Goal: Information Seeking & Learning: Learn about a topic

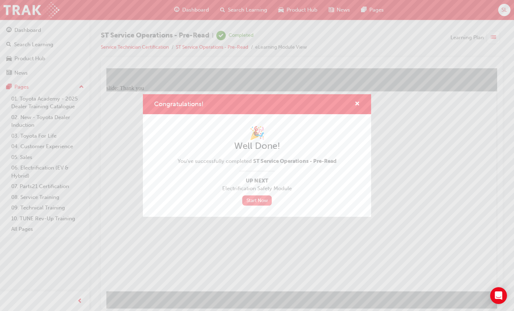
click at [258, 199] on link "Start Now" at bounding box center [256, 201] width 29 height 10
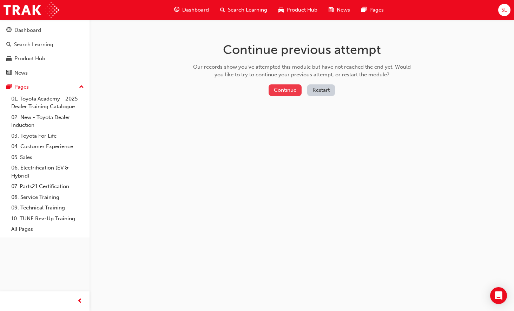
click at [280, 90] on button "Continue" at bounding box center [284, 91] width 33 height 12
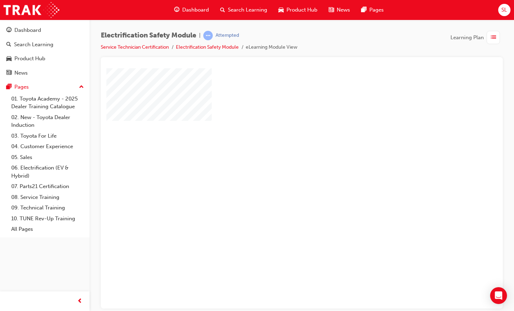
click at [281, 168] on div "play" at bounding box center [281, 168] width 0 height 0
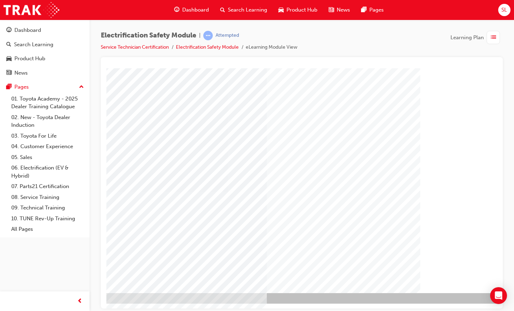
scroll to position [27, 92]
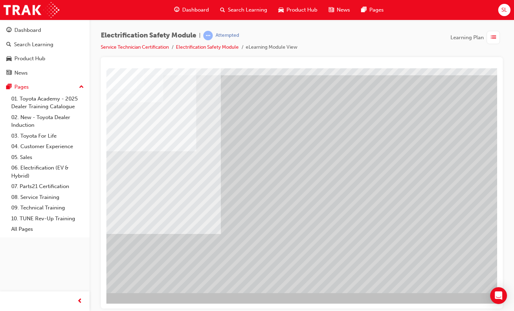
scroll to position [27, 75]
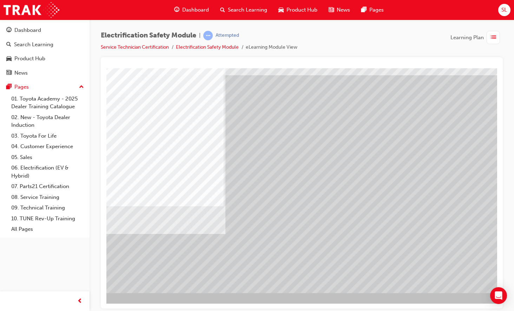
scroll to position [27, 71]
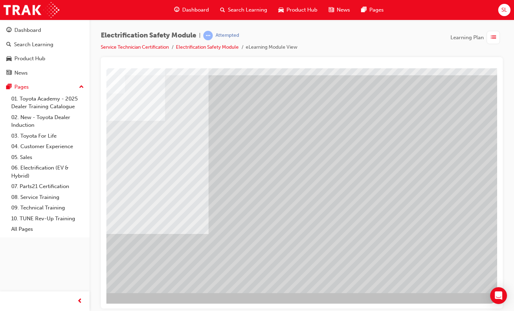
scroll to position [27, 92]
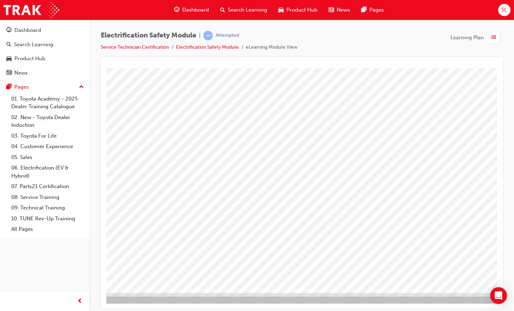
scroll to position [27, 0]
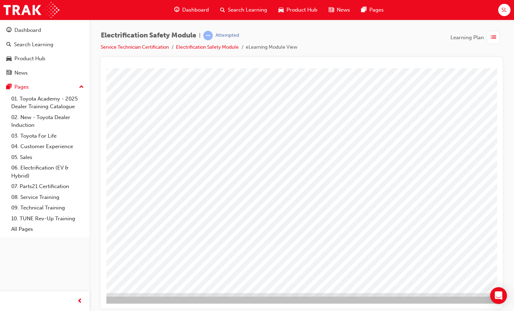
scroll to position [27, 0]
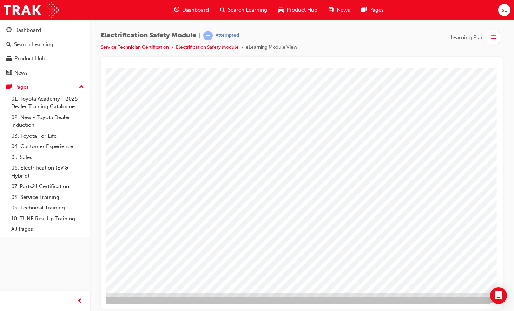
scroll to position [27, 92]
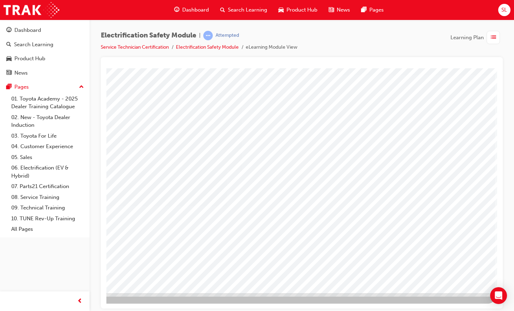
drag, startPoint x: 421, startPoint y: 303, endPoint x: 605, endPoint y: 371, distance: 195.9
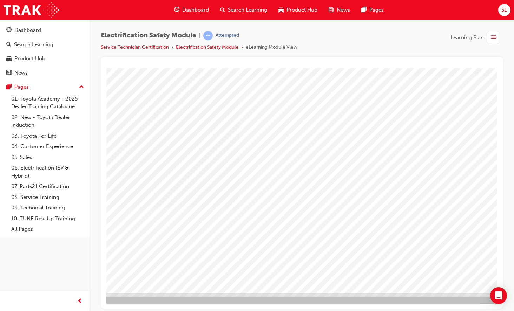
scroll to position [27, 92]
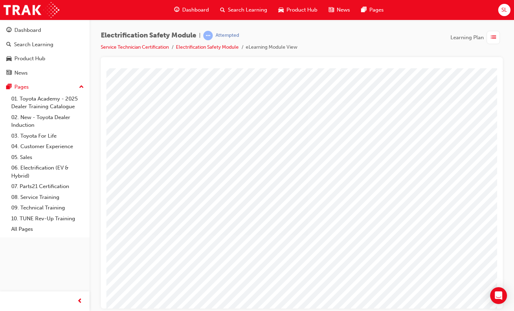
scroll to position [27, 8]
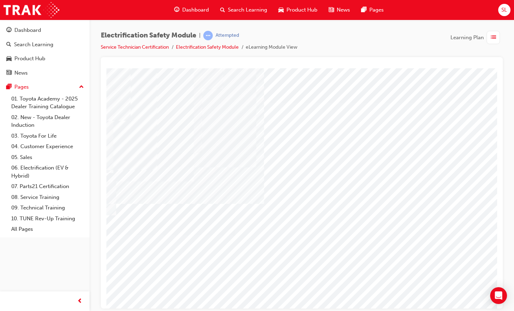
scroll to position [0, 92]
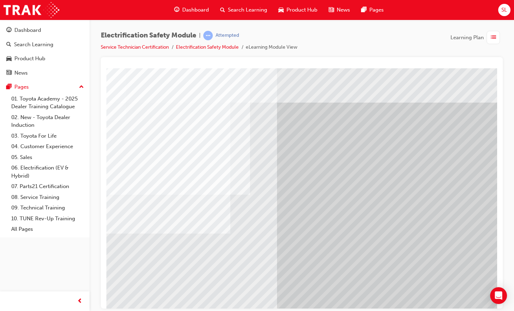
scroll to position [0, 86]
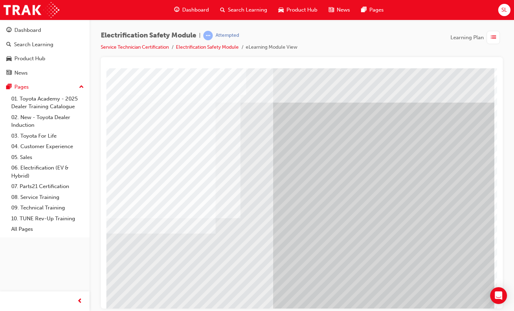
scroll to position [0, 92]
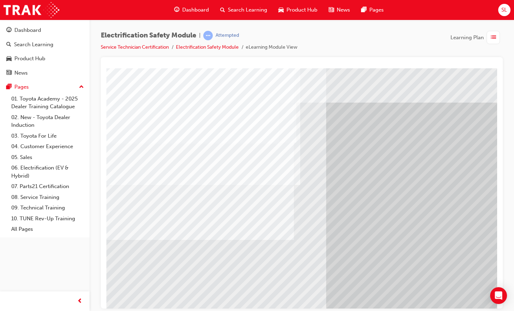
scroll to position [0, 0]
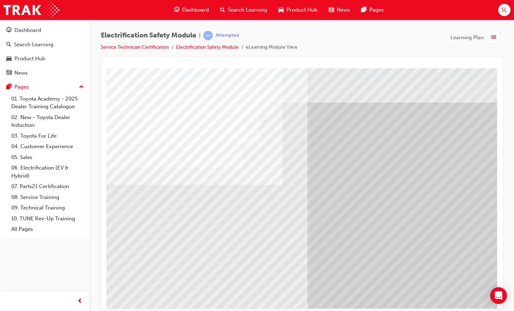
scroll to position [0, 92]
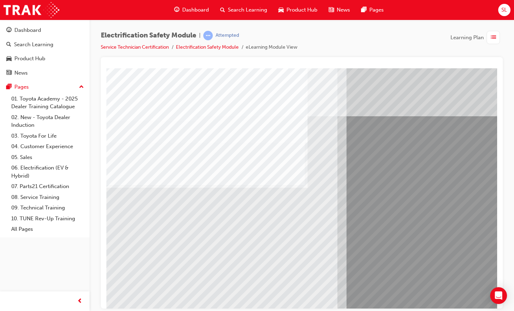
scroll to position [0, 0]
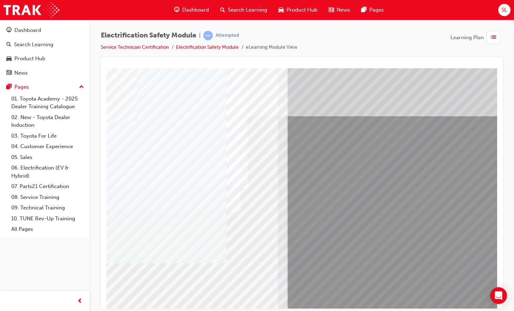
scroll to position [0, 92]
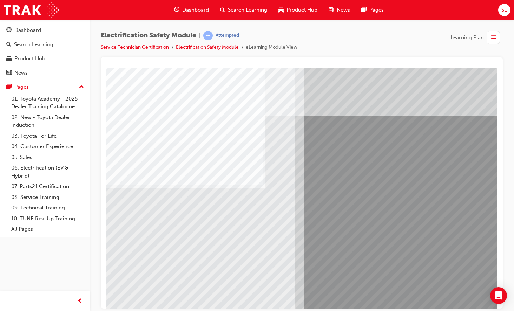
scroll to position [0, 0]
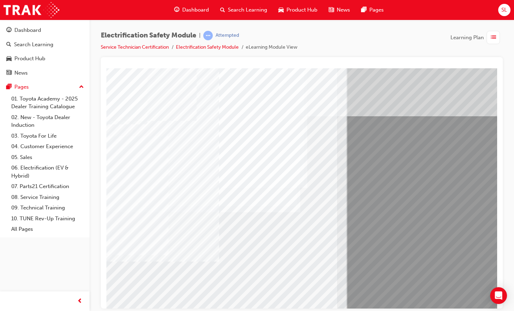
scroll to position [0, 13]
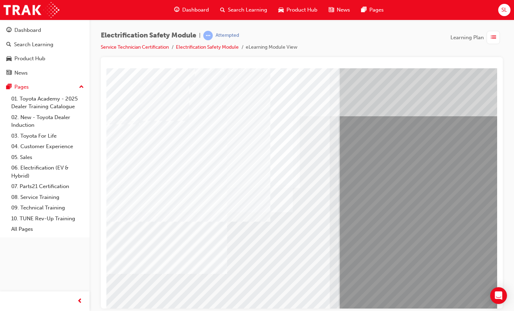
scroll to position [0, 0]
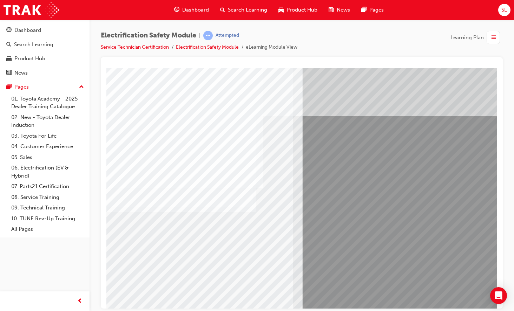
scroll to position [0, 92]
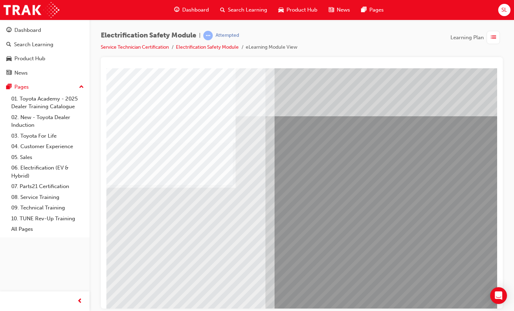
scroll to position [0, 0]
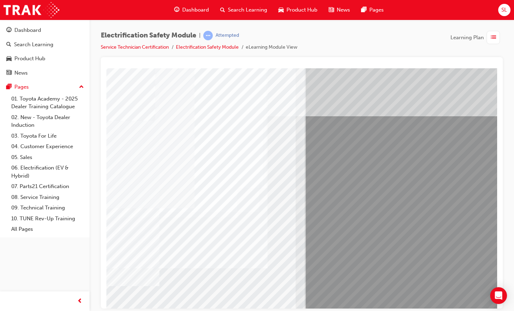
scroll to position [0, 57]
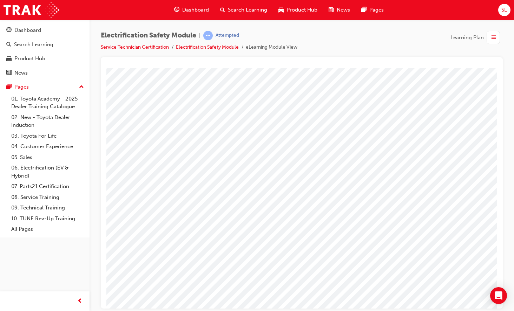
scroll to position [0, 92]
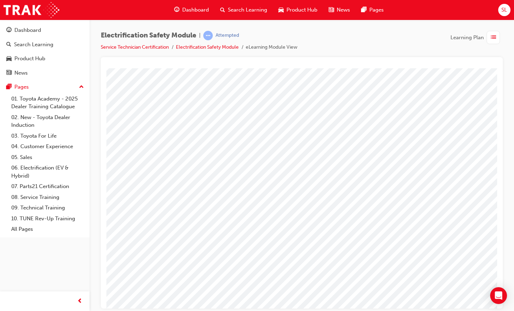
scroll to position [0, 0]
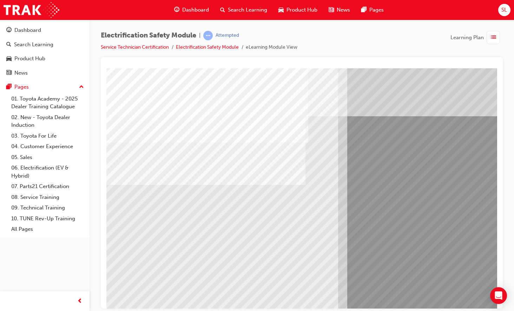
scroll to position [0, 0]
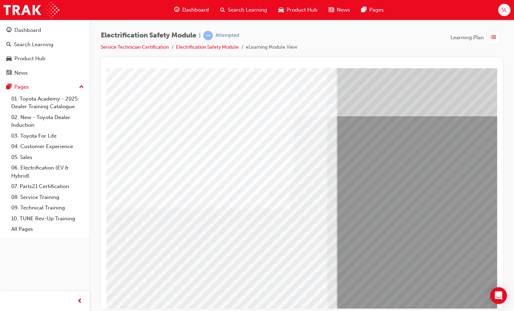
scroll to position [0, 25]
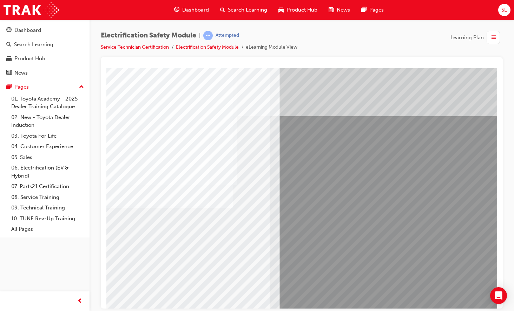
scroll to position [0, 92]
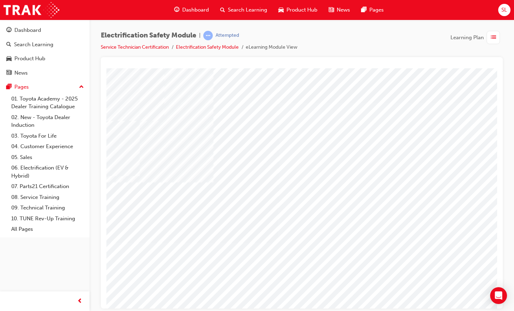
scroll to position [0, 49]
drag, startPoint x: 444, startPoint y: 303, endPoint x: 455, endPoint y: 302, distance: 10.9
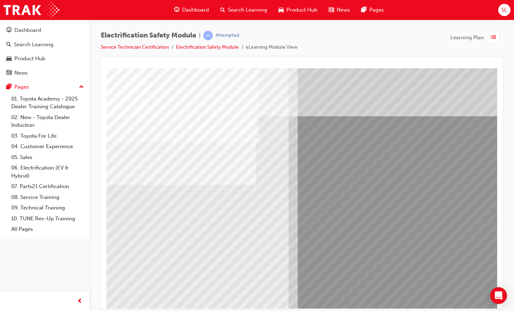
scroll to position [0, 0]
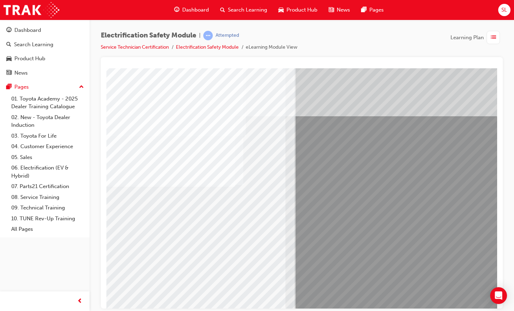
scroll to position [0, 68]
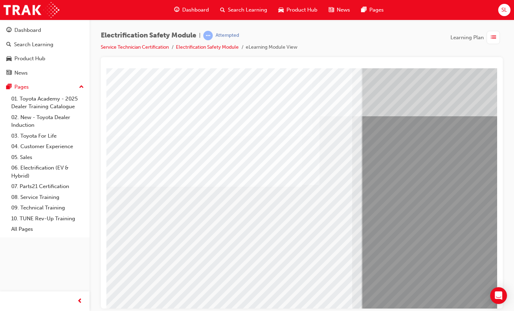
scroll to position [2, 0]
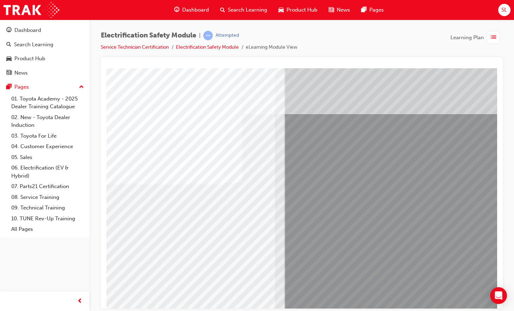
scroll to position [2, 92]
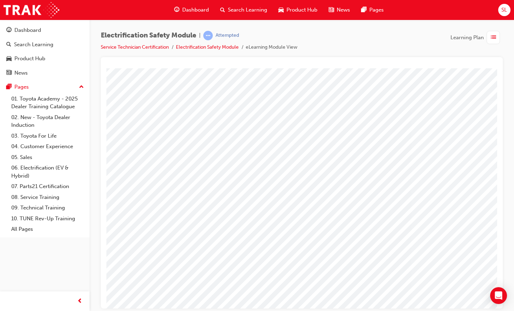
scroll to position [2, 59]
drag, startPoint x: 408, startPoint y: 269, endPoint x: 417, endPoint y: 266, distance: 9.1
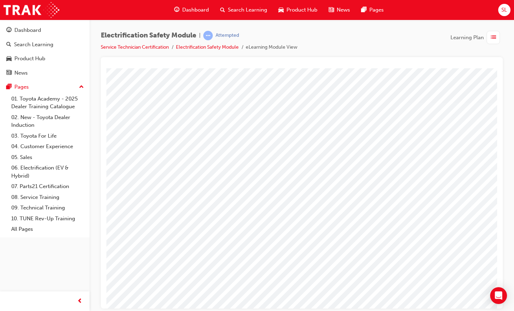
scroll to position [0, 71]
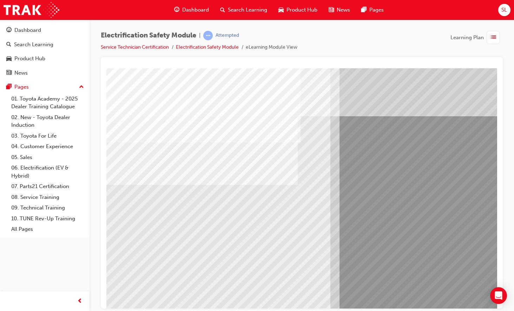
scroll to position [0, 0]
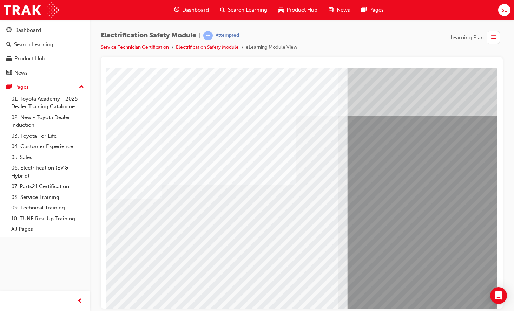
scroll to position [0, 18]
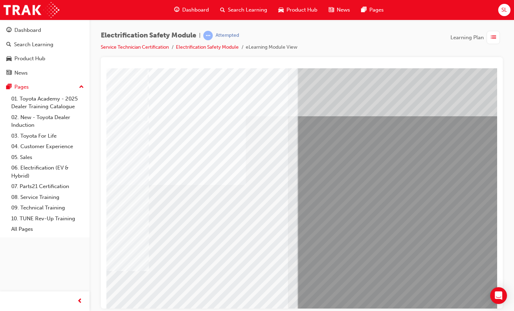
scroll to position [0, 66]
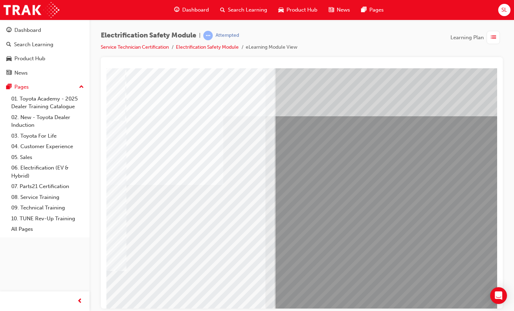
scroll to position [0, 92]
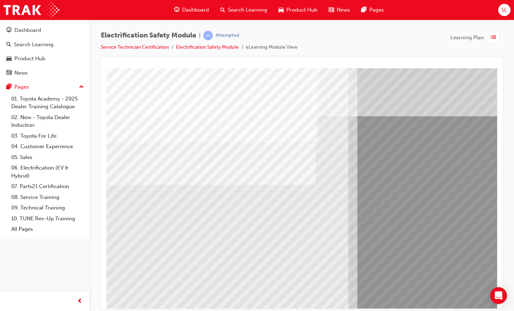
scroll to position [0, 0]
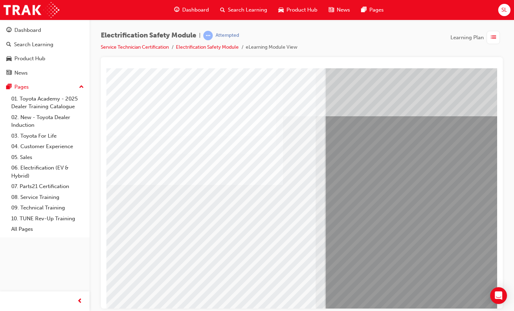
scroll to position [0, 38]
drag, startPoint x: 597, startPoint y: 370, endPoint x: 489, endPoint y: 303, distance: 127.3
drag, startPoint x: 489, startPoint y: 303, endPoint x: 468, endPoint y: 280, distance: 31.5
click at [467, 280] on div at bounding box center [306, 194] width 477 height 253
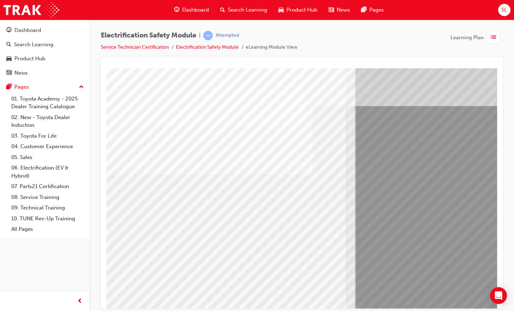
scroll to position [10, 11]
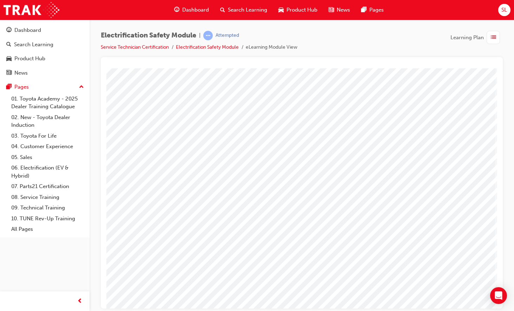
scroll to position [0, 0]
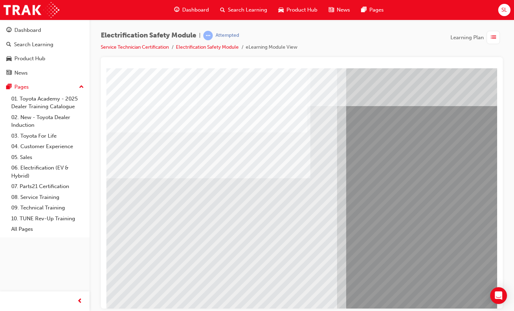
scroll to position [10, 0]
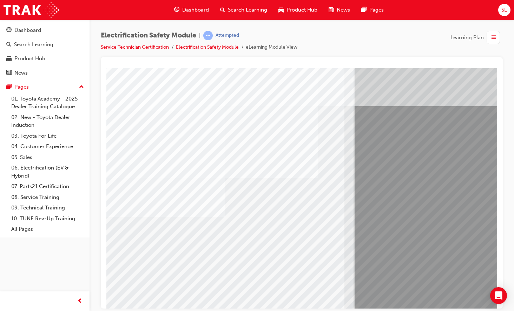
scroll to position [10, 7]
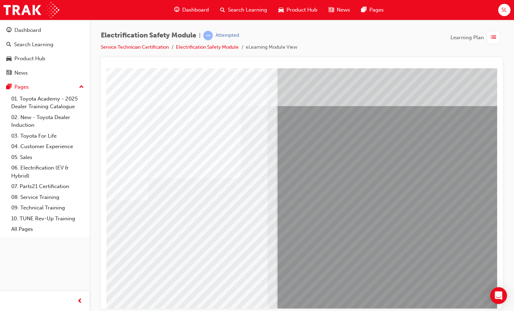
scroll to position [10, 92]
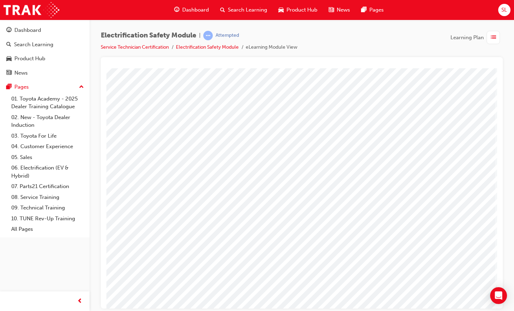
scroll to position [0, 0]
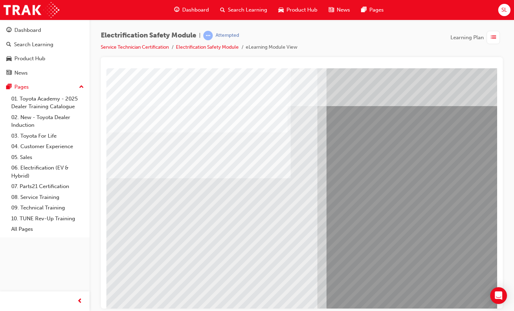
scroll to position [10, 0]
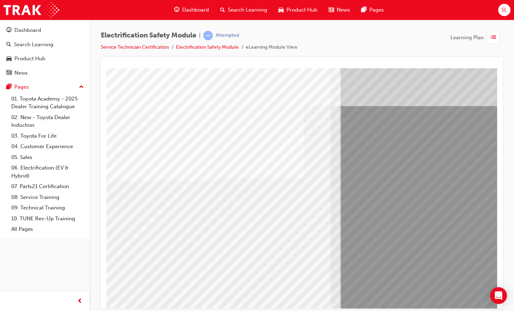
scroll to position [10, 92]
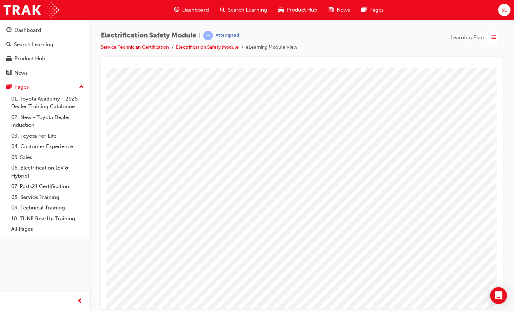
scroll to position [0, 0]
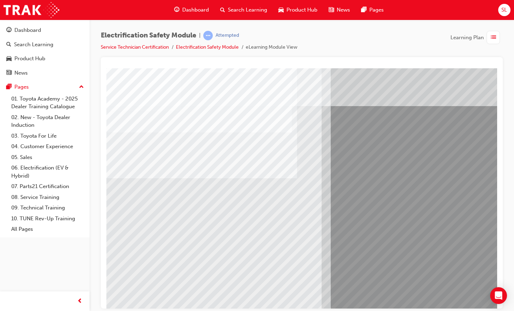
scroll to position [10, 0]
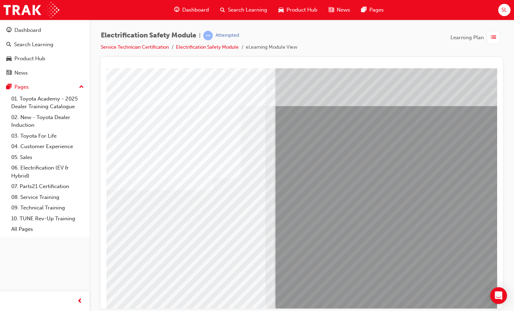
scroll to position [10, 92]
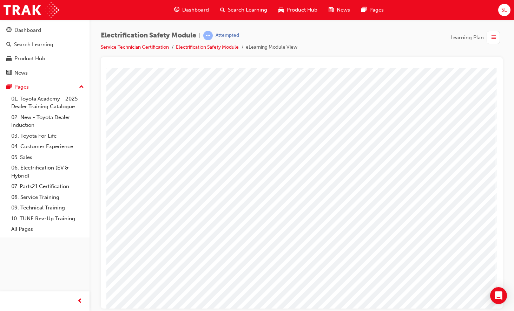
scroll to position [0, 0]
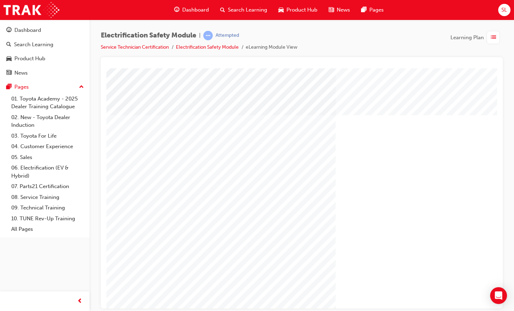
scroll to position [10, 79]
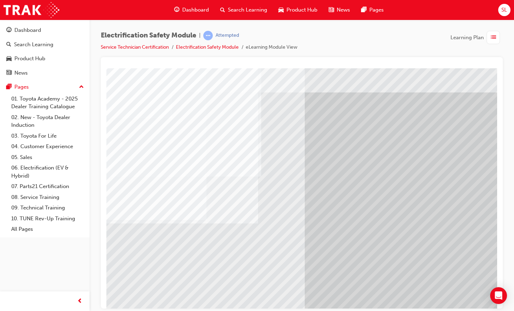
scroll to position [10, 62]
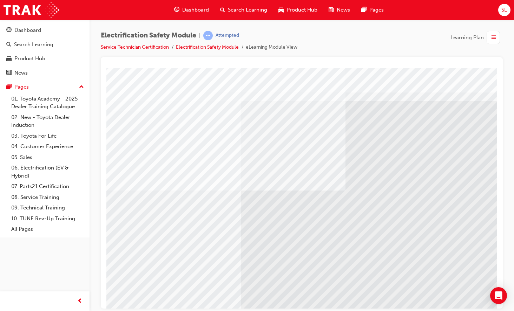
scroll to position [10, 0]
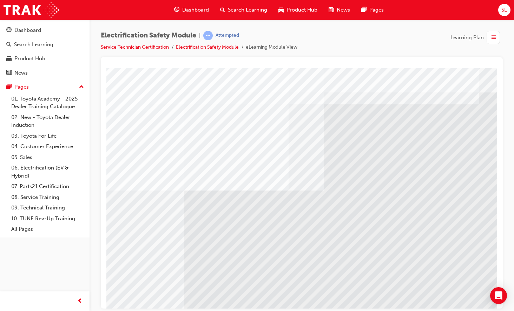
scroll to position [10, 60]
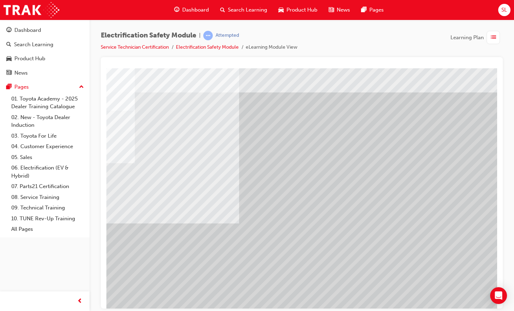
scroll to position [10, 88]
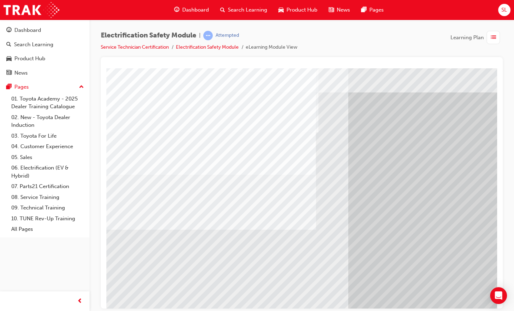
scroll to position [10, 0]
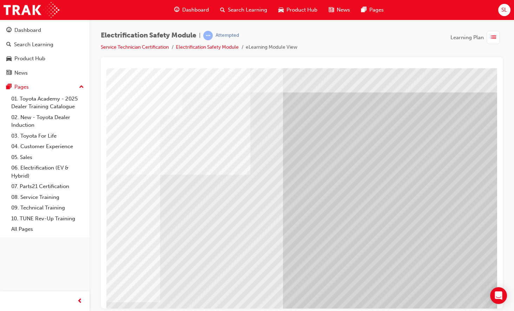
scroll to position [10, 70]
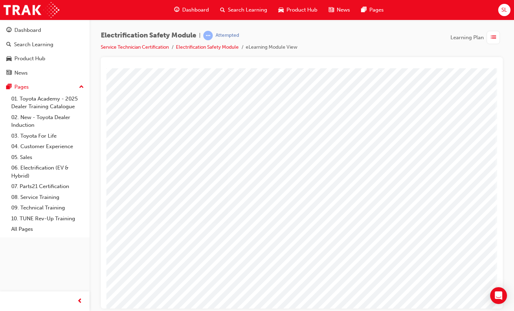
scroll to position [10, 92]
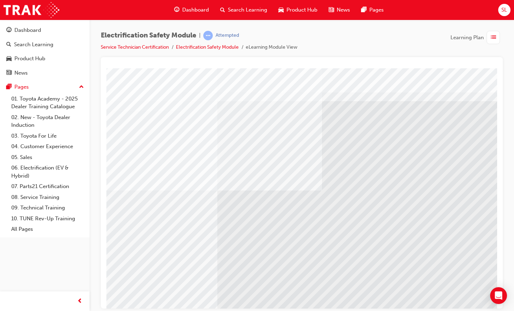
scroll to position [10, 0]
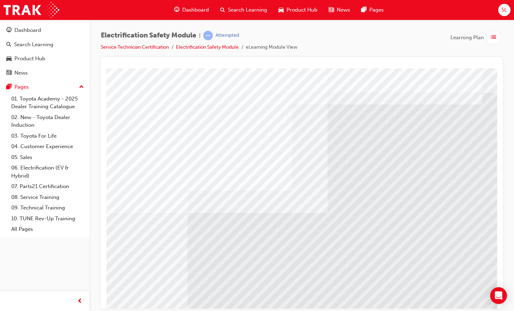
scroll to position [10, 56]
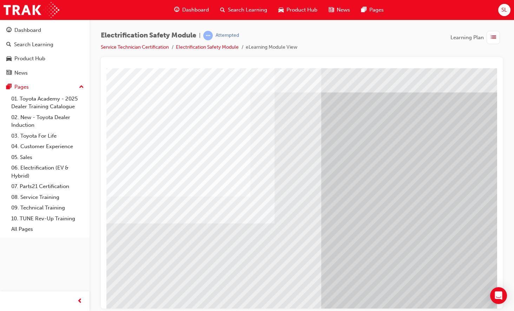
scroll to position [10, 71]
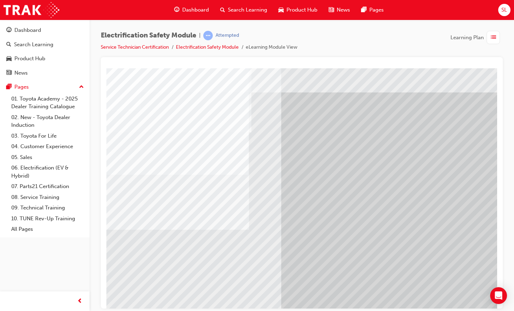
scroll to position [10, 0]
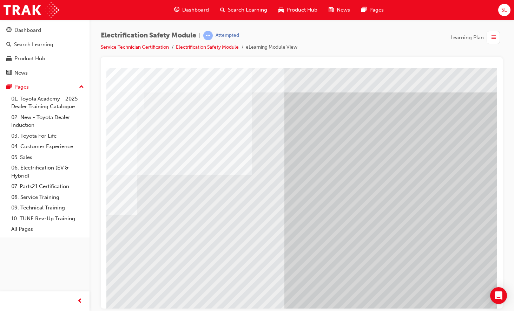
scroll to position [10, 75]
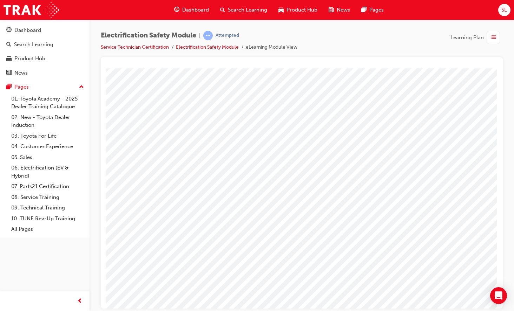
scroll to position [0, 92]
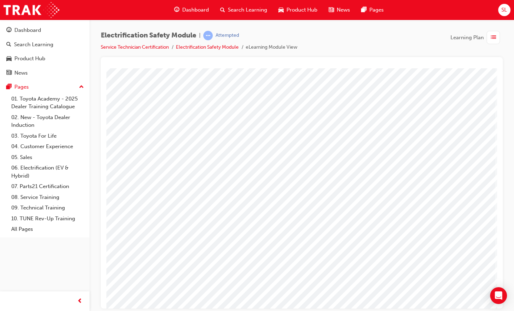
drag, startPoint x: 414, startPoint y: 303, endPoint x: 610, endPoint y: 371, distance: 207.9
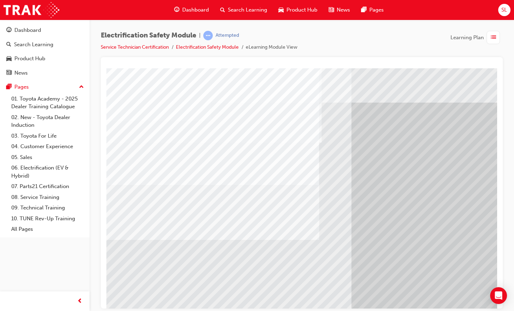
scroll to position [0, 0]
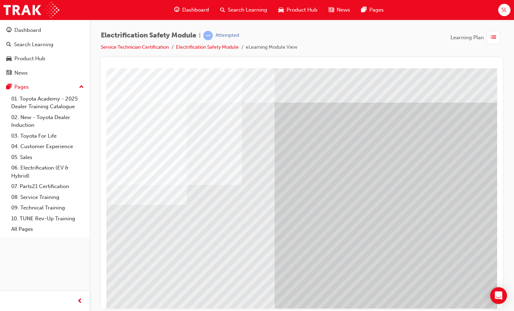
scroll to position [0, 78]
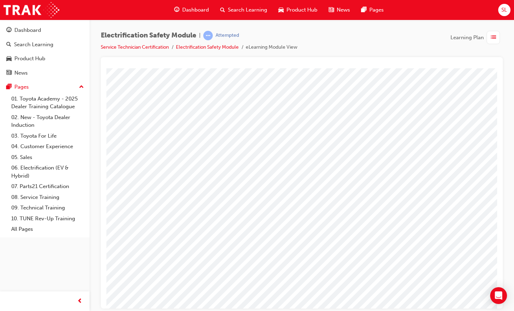
scroll to position [0, 92]
drag, startPoint x: 415, startPoint y: 302, endPoint x: 492, endPoint y: 302, distance: 77.2
click at [491, 71] on html "Loading..." at bounding box center [296, 69] width 390 height 3
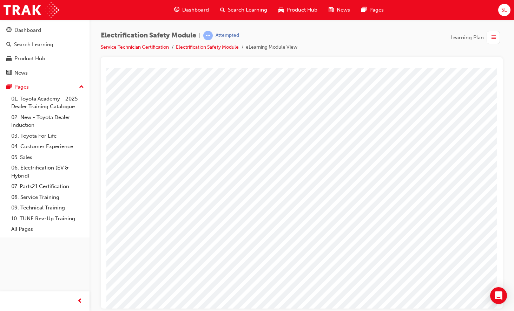
scroll to position [0, 82]
click at [397, 183] on div at bounding box center [256, 194] width 477 height 253
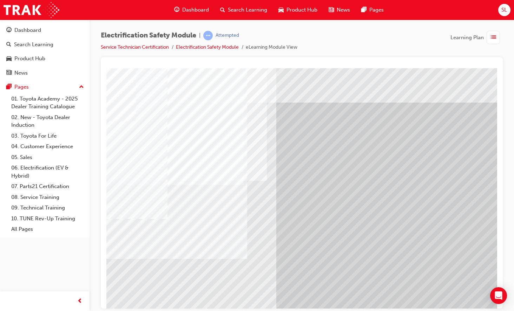
scroll to position [0, 79]
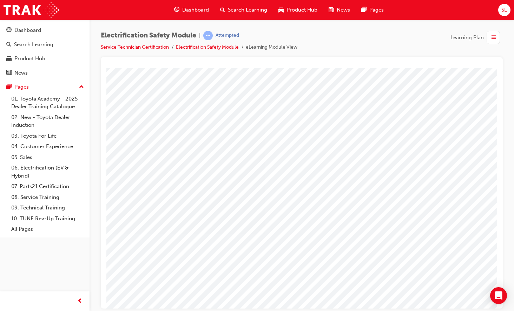
scroll to position [0, 59]
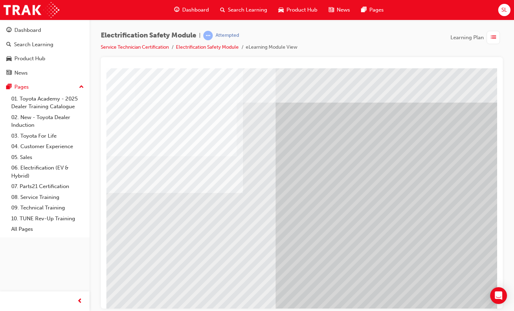
scroll to position [0, 77]
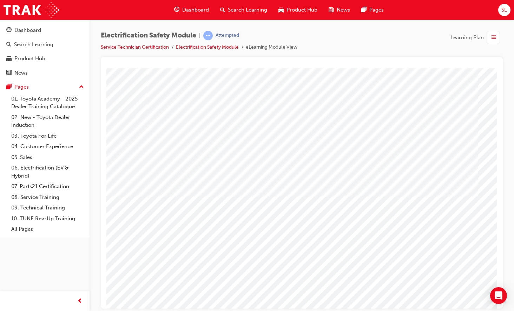
scroll to position [5, 65]
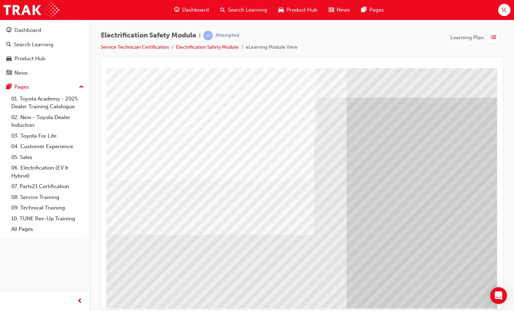
scroll to position [5, 0]
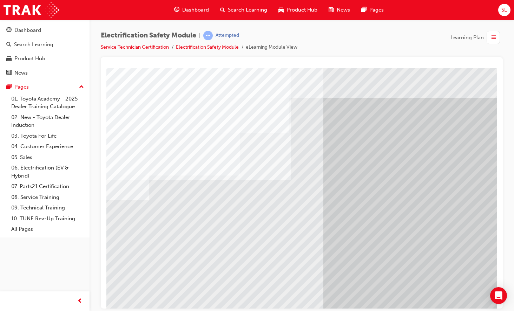
scroll to position [5, 20]
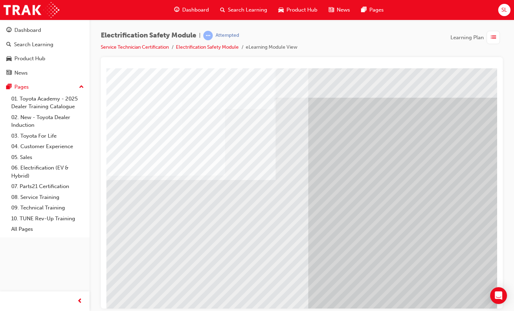
scroll to position [5, 33]
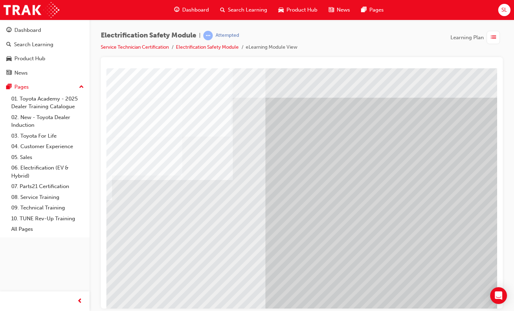
scroll to position [5, 88]
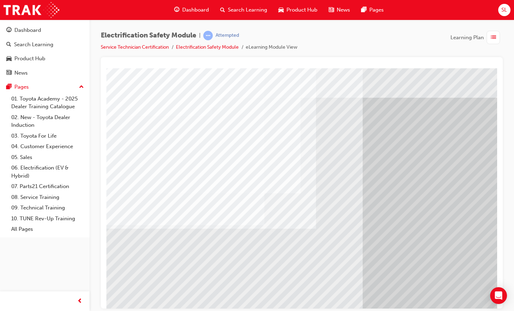
scroll to position [5, 92]
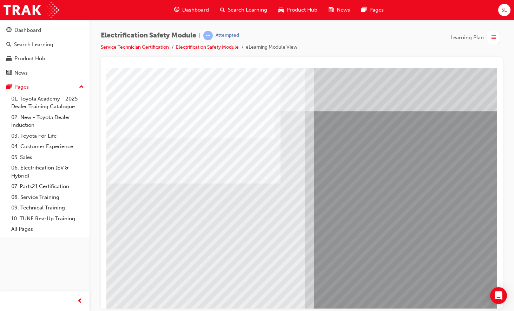
scroll to position [5, 45]
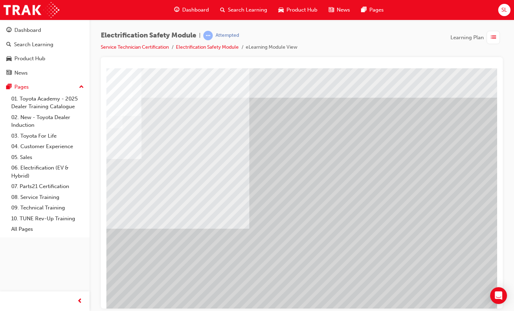
scroll to position [5, 80]
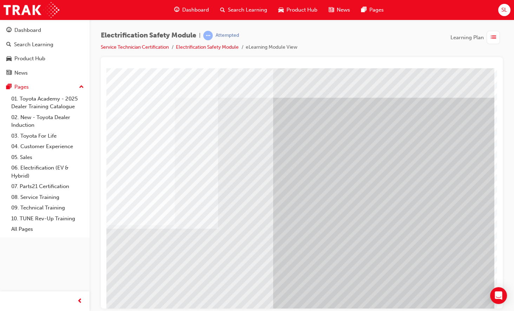
scroll to position [5, 91]
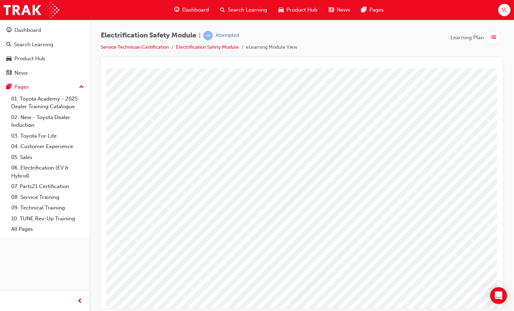
scroll to position [0, 92]
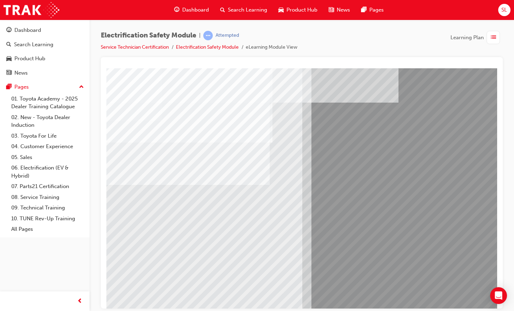
scroll to position [0, 48]
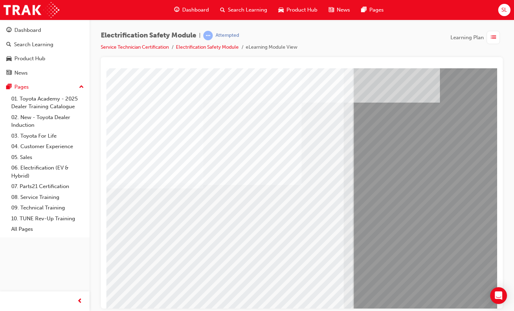
scroll to position [0, 8]
drag, startPoint x: 388, startPoint y: 303, endPoint x: 465, endPoint y: 296, distance: 77.4
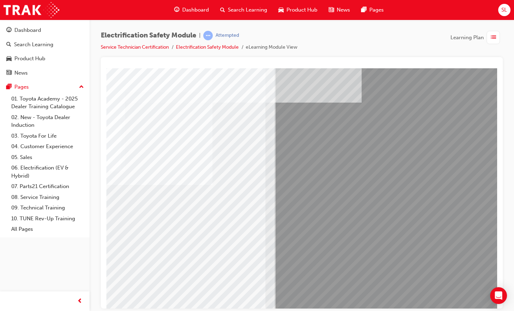
scroll to position [0, 89]
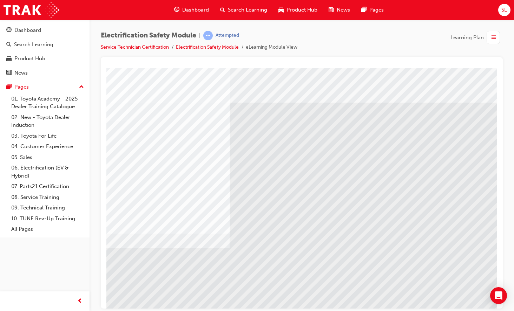
scroll to position [0, 86]
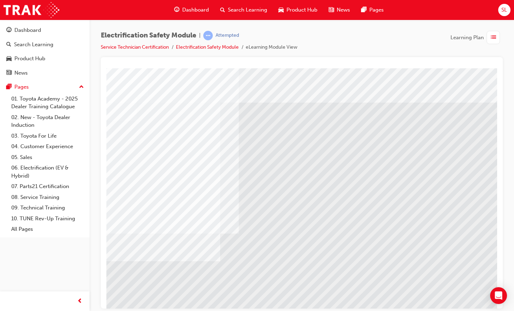
scroll to position [0, 92]
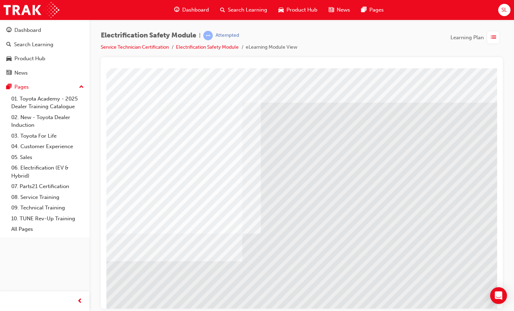
scroll to position [0, 0]
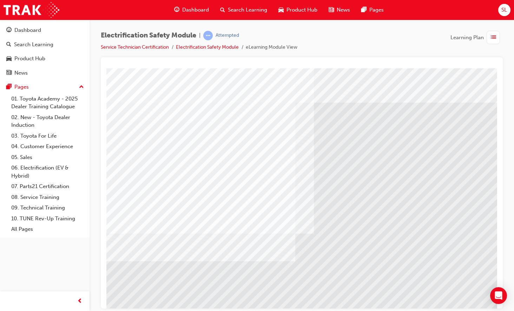
drag, startPoint x: 444, startPoint y: 303, endPoint x: 451, endPoint y: 377, distance: 74.3
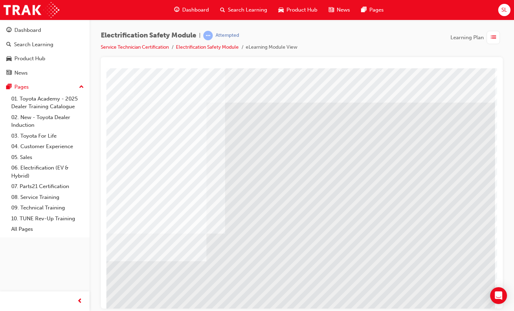
scroll to position [0, 92]
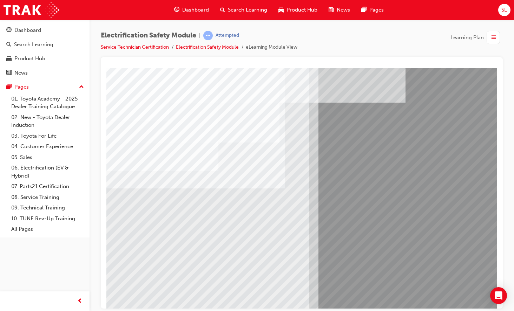
scroll to position [0, 0]
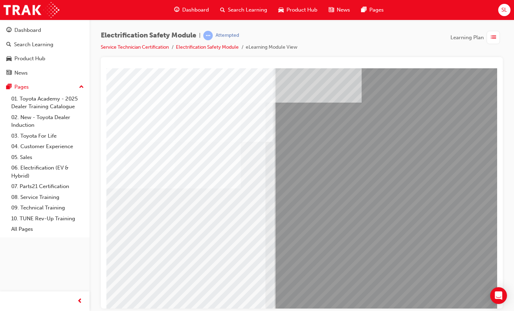
scroll to position [0, 89]
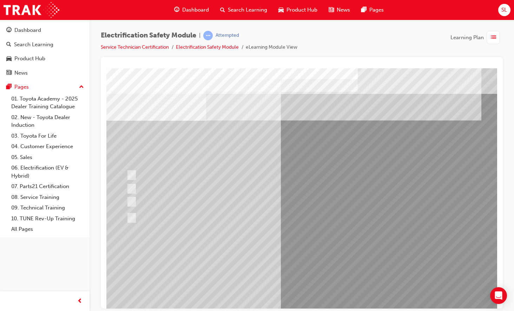
scroll to position [0, 5]
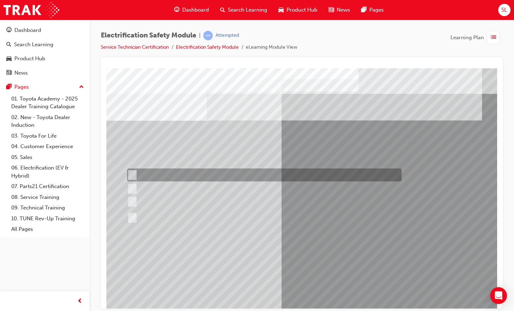
click at [134, 173] on div at bounding box center [262, 175] width 274 height 13
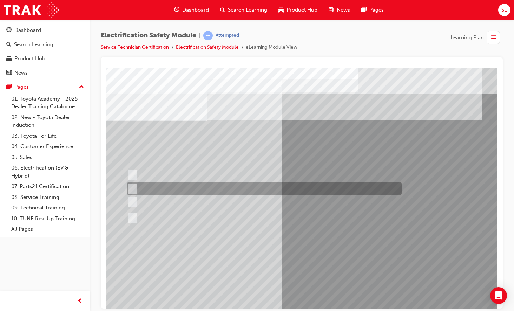
click at [133, 185] on div at bounding box center [262, 188] width 274 height 13
radio input "false"
radio input "true"
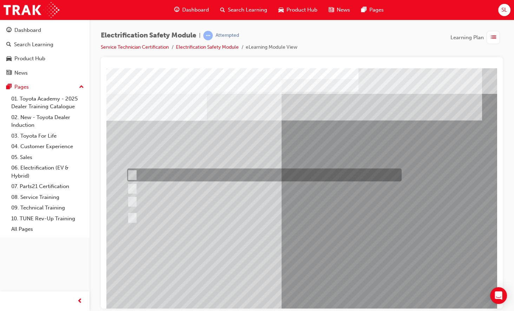
click at [132, 172] on input "The Plug-in Hybrid Electric has DC charging capability via a charging station." at bounding box center [131, 176] width 8 height 8
radio input "true"
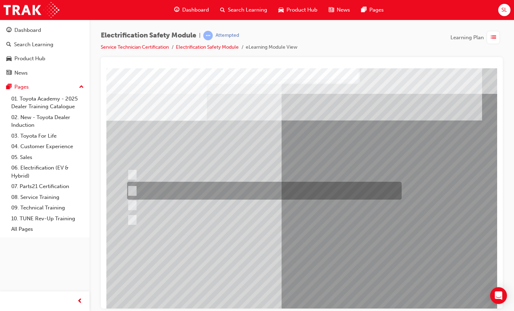
click at [133, 189] on input "The Battery Electric uses AC & DC charging capability and has no petrol engine." at bounding box center [131, 191] width 8 height 8
radio input "true"
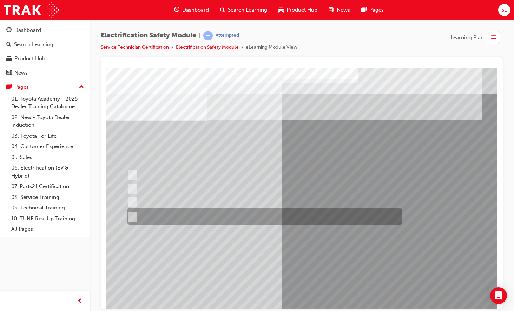
click at [135, 215] on div at bounding box center [263, 217] width 274 height 16
radio input "true"
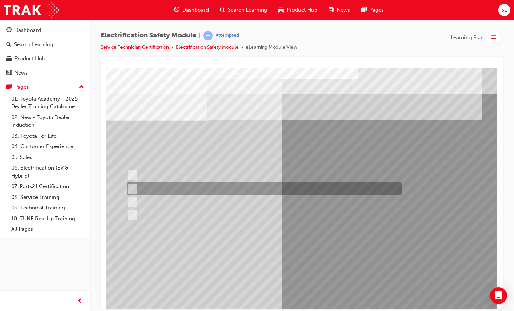
click at [136, 187] on div at bounding box center [262, 188] width 274 height 13
checkbox input "true"
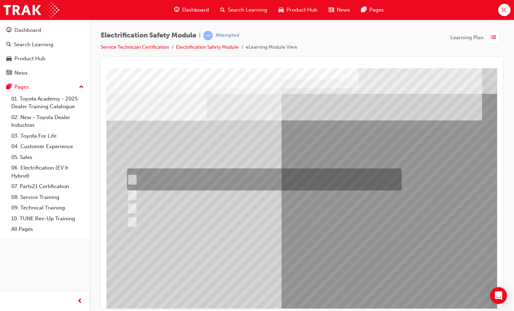
click at [134, 179] on div at bounding box center [262, 180] width 274 height 22
checkbox input "true"
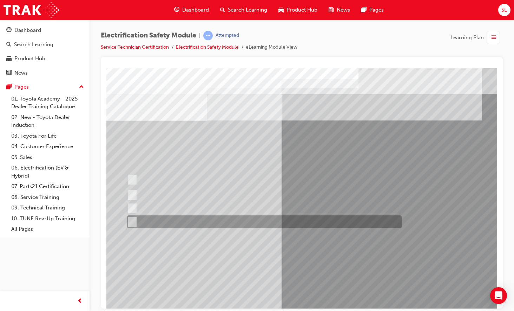
click at [136, 222] on div at bounding box center [262, 222] width 274 height 13
checkbox input "true"
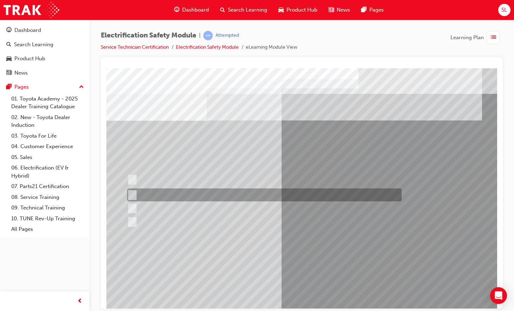
click at [133, 195] on input "The Main Display will show the power flow for the driveline." at bounding box center [131, 196] width 8 height 8
checkbox input "true"
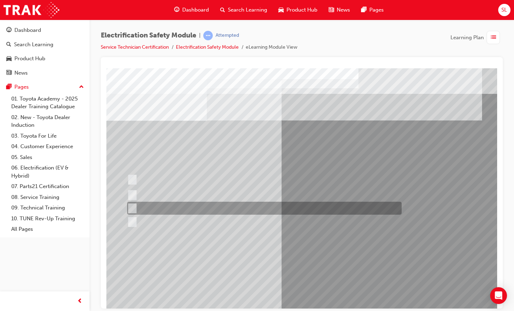
click at [133, 206] on input "Vehicle Motive Force selection types illuminated e.g. (EV/HV)." at bounding box center [131, 209] width 8 height 8
checkbox input "true"
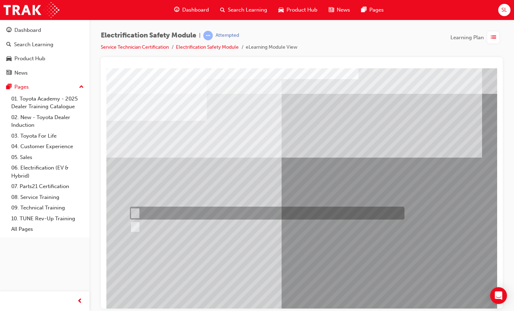
click at [135, 212] on input "True" at bounding box center [134, 214] width 8 height 8
radio input "true"
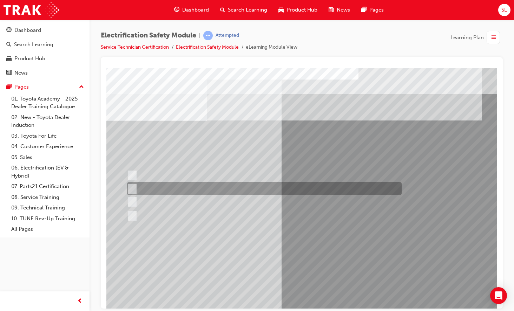
click at [132, 187] on input "Be detected and the system will shut down." at bounding box center [131, 189] width 8 height 8
radio input "true"
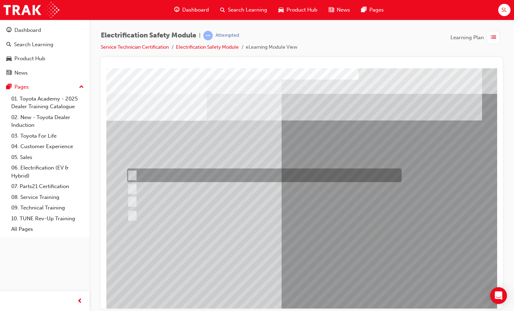
click at [133, 174] on input "Working on the High Voltage System." at bounding box center [131, 176] width 8 height 8
radio input "true"
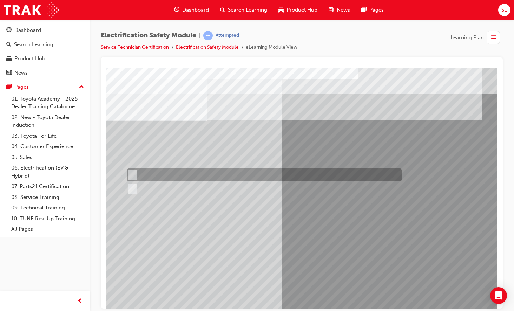
click at [135, 173] on div at bounding box center [262, 175] width 274 height 13
radio input "true"
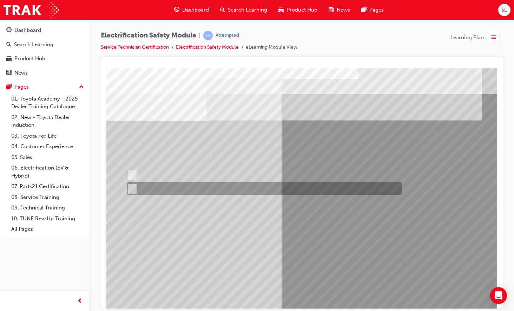
click at [132, 189] on input "True" at bounding box center [131, 189] width 8 height 8
radio input "true"
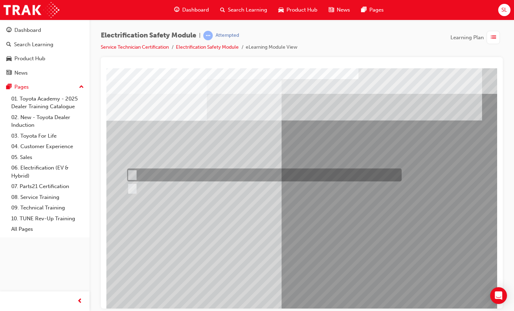
click at [132, 174] on input "True" at bounding box center [131, 176] width 8 height 8
radio input "true"
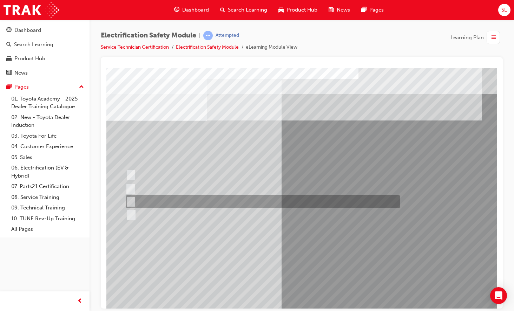
click at [130, 201] on input "Outside the vehicle’s detection area for entry and start system." at bounding box center [130, 202] width 8 height 8
radio input "true"
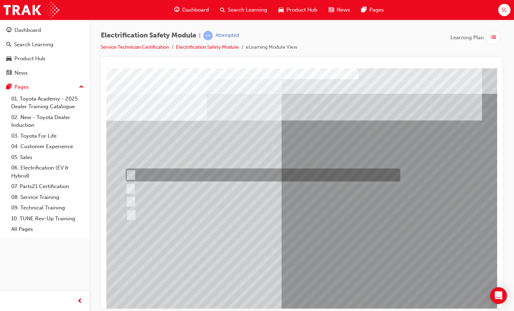
click at [132, 176] on input "Remove the Service Plug Grip" at bounding box center [130, 176] width 8 height 8
radio input "true"
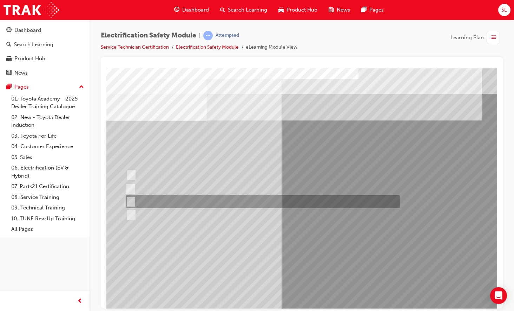
click at [130, 200] on input "10 minutes" at bounding box center [130, 202] width 8 height 8
radio input "true"
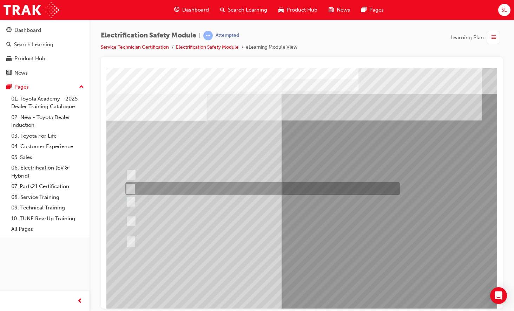
click at [131, 187] on input "The High Voltage Capacitor Terminal for 0 volts." at bounding box center [129, 189] width 8 height 8
radio input "true"
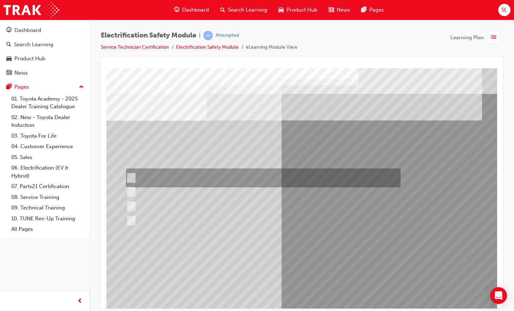
click at [132, 177] on input "Insulate the High Voltage Connector/Motor Side Cable Connection with Insulated …" at bounding box center [130, 178] width 8 height 8
radio input "true"
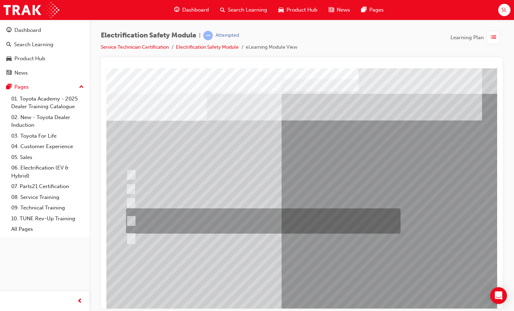
click at [132, 220] on input "Run a Health Check to clear the original fault code and ensure no new faults ap…" at bounding box center [130, 221] width 8 height 8
radio input "true"
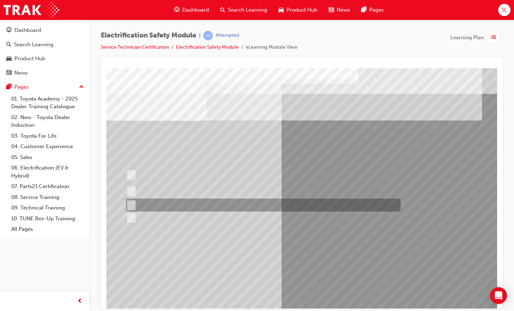
click at [132, 203] on input "Discard the gloves and use a new pair." at bounding box center [130, 206] width 8 height 8
radio input "true"
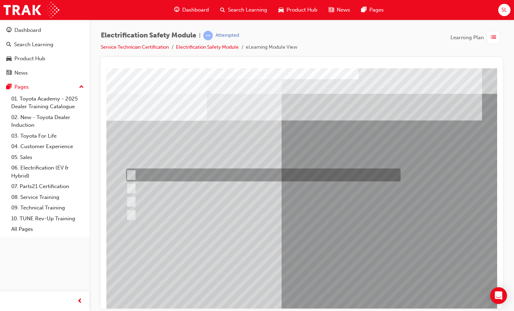
click at [131, 174] on input "To prevent Electrical Insulating Gloves from getting covered in oil and grease." at bounding box center [130, 176] width 8 height 8
radio input "true"
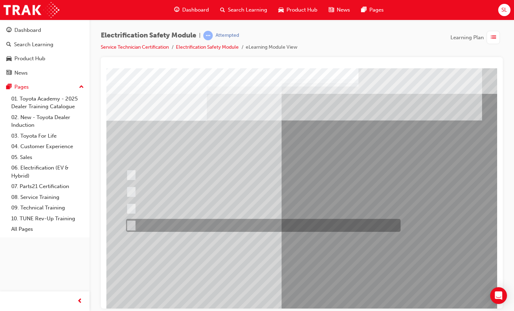
click at [132, 225] on input "All these statements are correct." at bounding box center [130, 226] width 8 height 8
radio input "true"
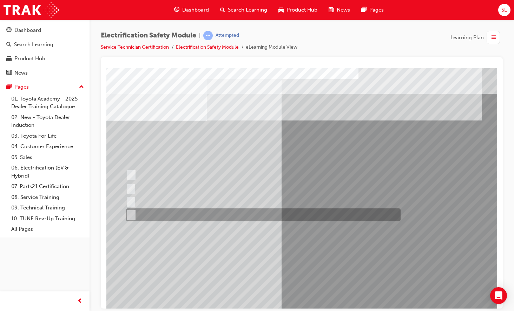
click at [131, 213] on input "All these items should be removed to improve safety" at bounding box center [130, 216] width 8 height 8
radio input "true"
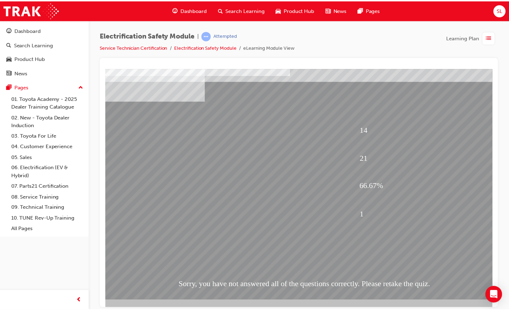
scroll to position [19, 5]
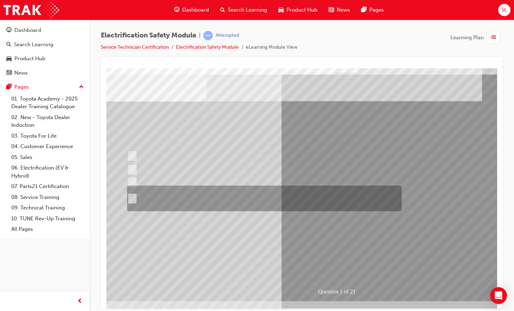
click at [133, 198] on input "The Plug-in Hybrid Electric has AC charging capability via a wall box charger a…" at bounding box center [131, 199] width 8 height 8
radio input "true"
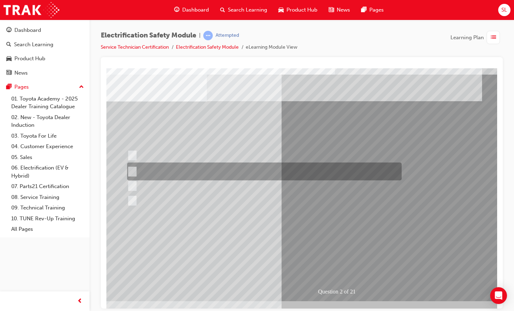
click at [133, 171] on input "The Battery Electric uses AC & DC charging capability and has no petrol engine." at bounding box center [131, 172] width 8 height 8
radio input "true"
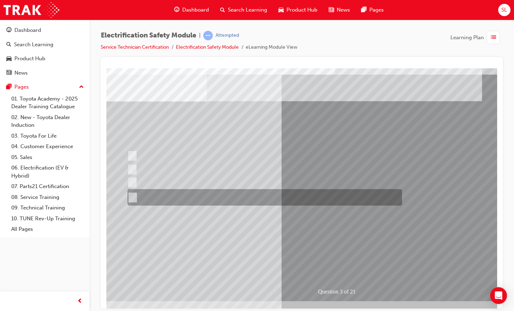
click at [134, 197] on div at bounding box center [263, 197] width 274 height 16
radio input "true"
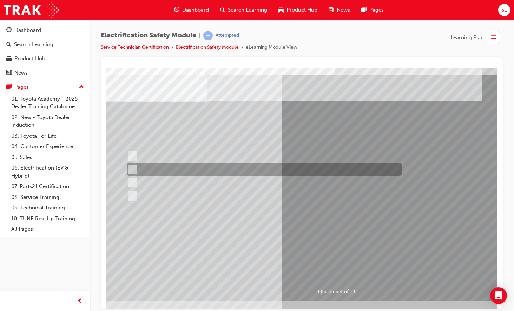
click at [133, 169] on input "EV or H2 labels on the License Plate." at bounding box center [131, 170] width 8 height 8
checkbox input "true"
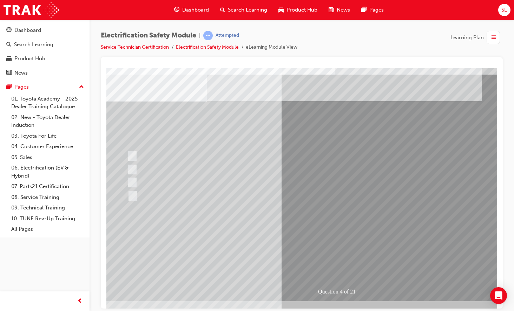
click at [134, 195] on div at bounding box center [263, 195] width 274 height 13
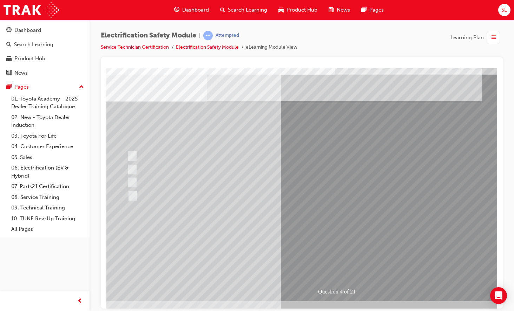
click at [134, 195] on div at bounding box center [263, 195] width 274 height 13
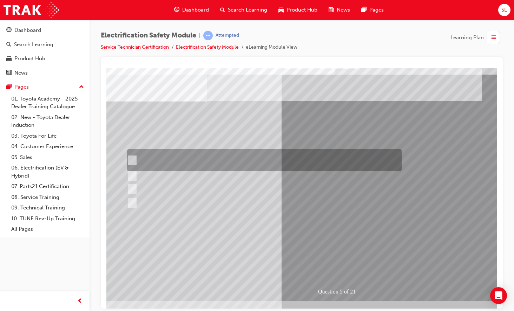
click at [133, 162] on input "The READY light will illuminate when the vehicle is turned on and ready to driv…" at bounding box center [131, 161] width 8 height 8
checkbox input "true"
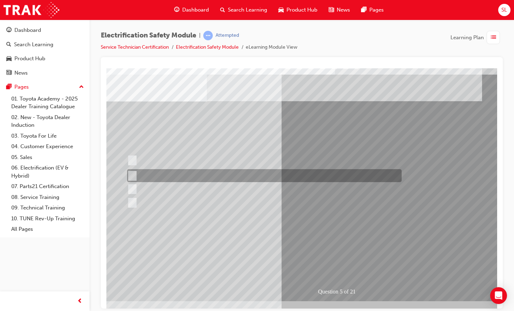
click at [134, 176] on div at bounding box center [262, 175] width 274 height 13
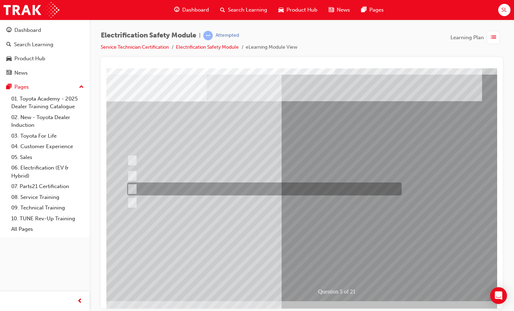
click at [134, 176] on div at bounding box center [262, 175] width 274 height 13
checkbox input "true"
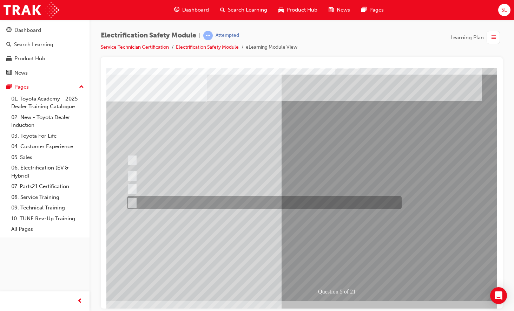
click at [133, 202] on input "Battery Level indicator (State of Charge)." at bounding box center [131, 203] width 8 height 8
checkbox input "true"
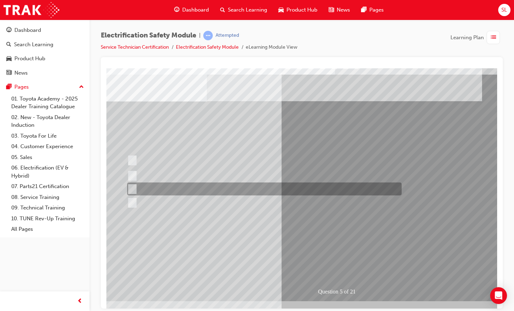
click at [132, 190] on input "Vehicle Motive Force selection types illuminated e.g. (EV/HV)." at bounding box center [131, 190] width 8 height 8
checkbox input "true"
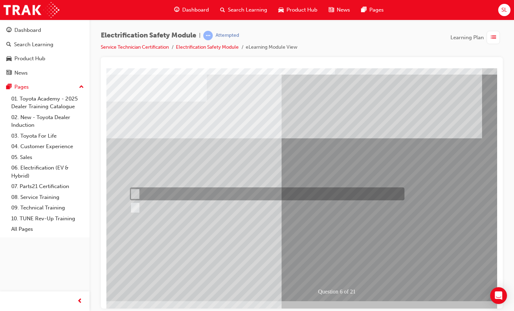
click at [135, 193] on input "True" at bounding box center [134, 194] width 8 height 8
radio input "true"
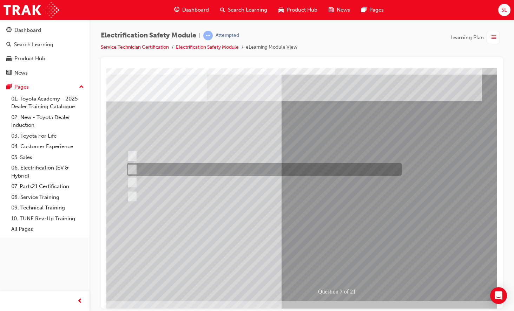
click at [134, 168] on div at bounding box center [262, 169] width 274 height 13
radio input "true"
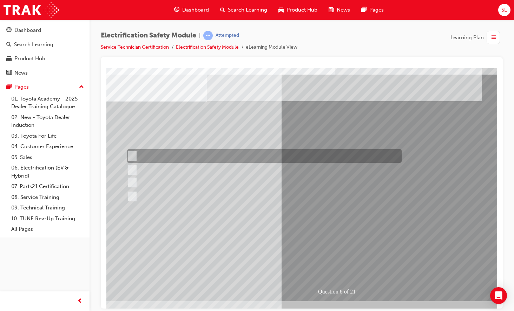
click at [134, 154] on div at bounding box center [262, 156] width 274 height 14
radio input "true"
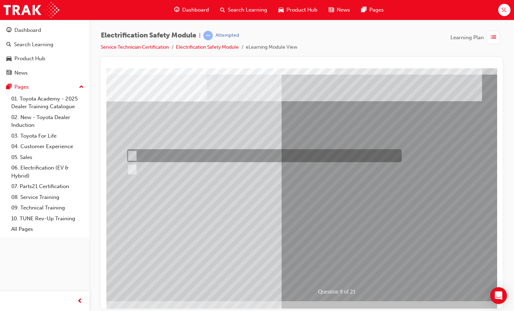
click at [132, 155] on input "True" at bounding box center [131, 156] width 8 height 8
radio input "true"
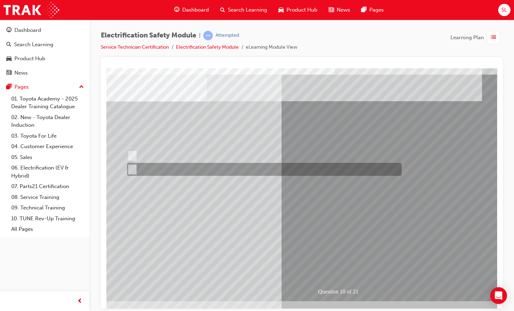
click at [133, 170] on input "True" at bounding box center [131, 170] width 8 height 8
radio input "true"
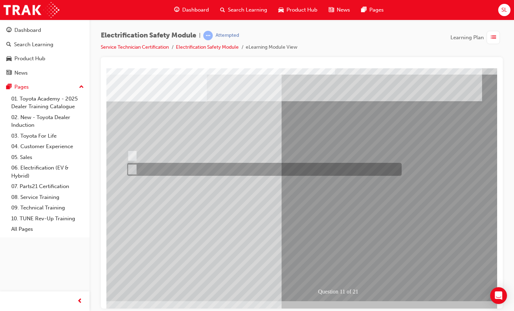
click at [133, 170] on input "False" at bounding box center [131, 170] width 8 height 8
radio input "true"
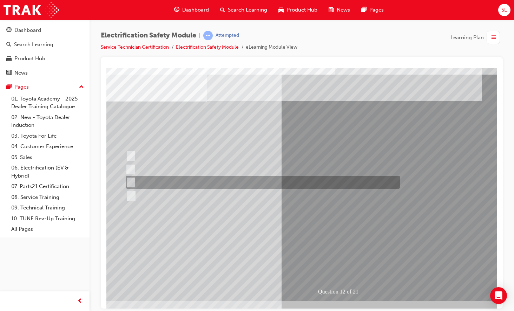
click at [131, 182] on input "Outside the vehicle’s detection area for entry and start system." at bounding box center [130, 183] width 8 height 8
radio input "true"
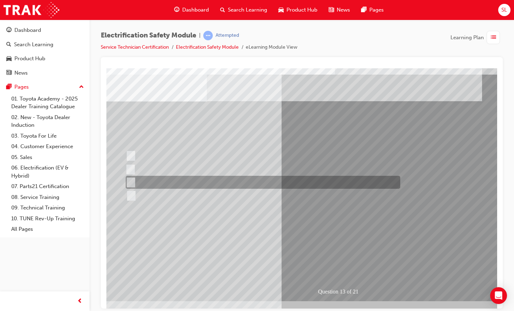
click at [132, 182] on input "Wait 10 minutes to discharge the High Voltage Capacitors." at bounding box center [130, 183] width 8 height 8
radio input "true"
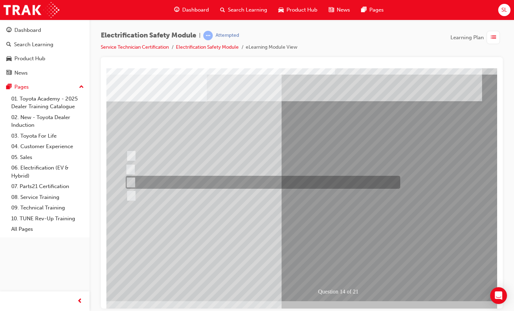
click at [130, 182] on input "10 minutes" at bounding box center [130, 183] width 8 height 8
radio input "true"
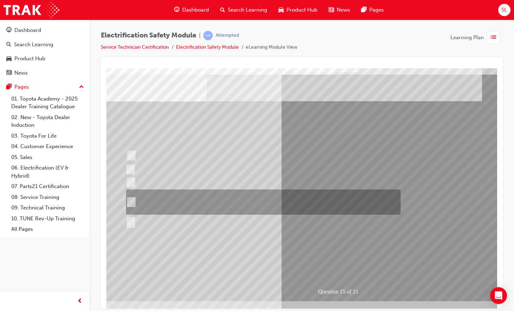
click at [130, 202] on input "The High Voltage Capacitor Terminal for 0 volts and the High Voltage Capacitor …" at bounding box center [130, 203] width 8 height 8
radio input "true"
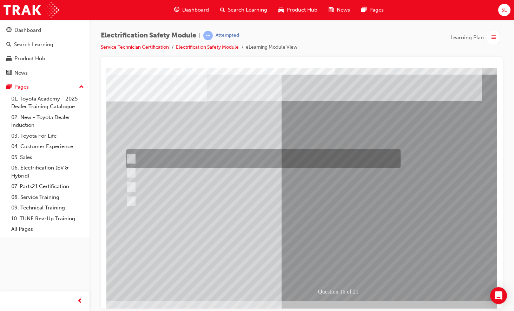
click at [132, 157] on input "Insulate the High Voltage Connector/Motor Side Cable Connection with Insulated …" at bounding box center [130, 159] width 8 height 8
radio input "true"
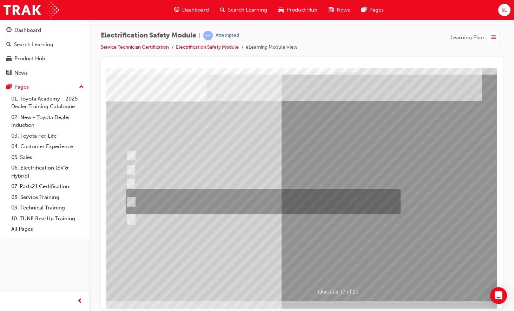
click at [133, 200] on div at bounding box center [261, 201] width 274 height 25
radio input "true"
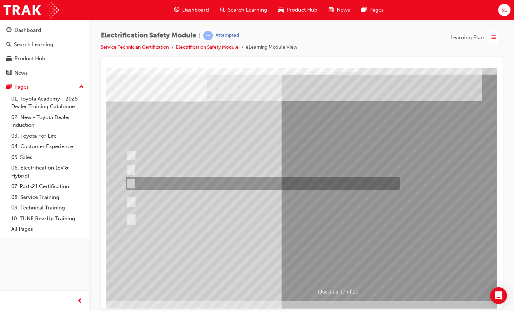
click at [131, 182] on input "Reassemble the vehicle as per Repair Manual." at bounding box center [130, 184] width 8 height 8
radio input "true"
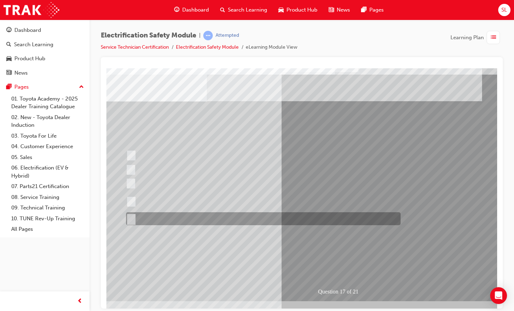
click at [132, 220] on input "All of the above." at bounding box center [130, 219] width 8 height 8
radio input "true"
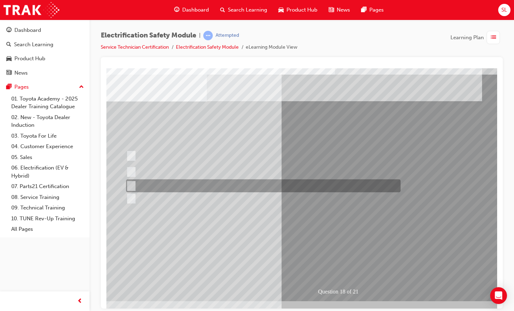
click at [133, 182] on div at bounding box center [261, 186] width 274 height 13
radio input "true"
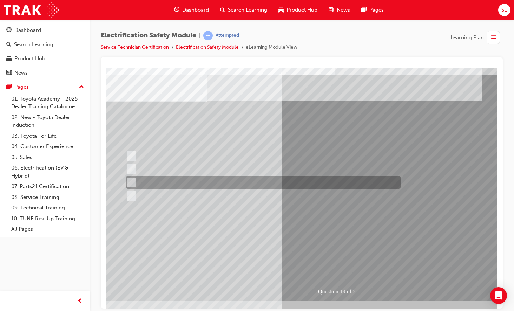
click at [132, 183] on input "To make wearing Electrical Insulating Gloves more comfortable and hygienic." at bounding box center [130, 183] width 8 height 8
radio input "true"
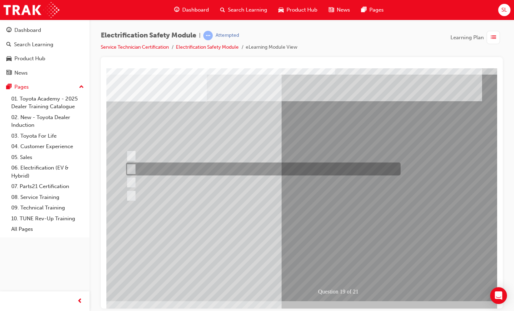
click at [132, 166] on input "To protect Electrical Insulating Gloves from mechanical damage." at bounding box center [130, 170] width 8 height 8
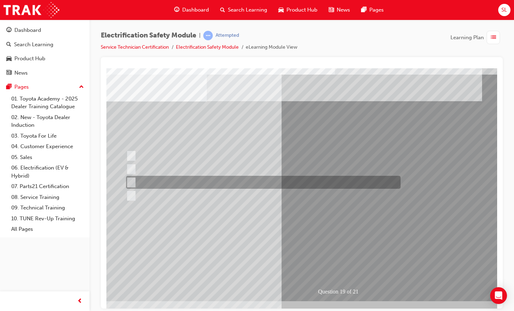
click at [133, 182] on div at bounding box center [261, 182] width 274 height 13
radio input "false"
radio input "true"
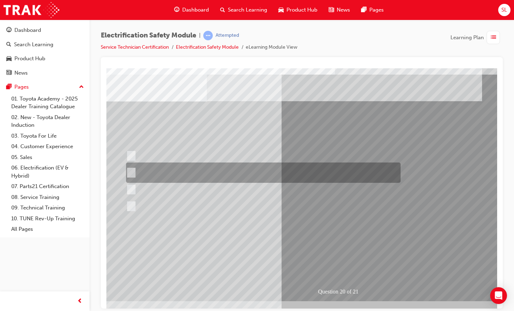
click at [131, 172] on input "To provide added protection against electrical shock in conjunction with electr…" at bounding box center [130, 173] width 8 height 8
radio input "true"
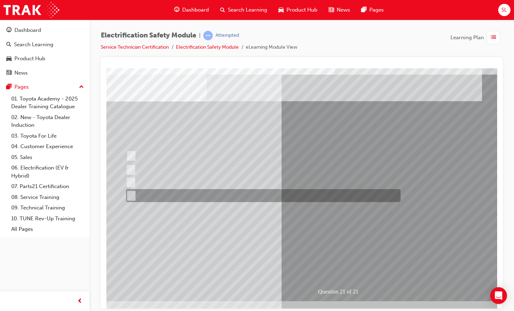
click at [131, 195] on input "All these items should be removed to improve safety" at bounding box center [130, 196] width 8 height 8
radio input "true"
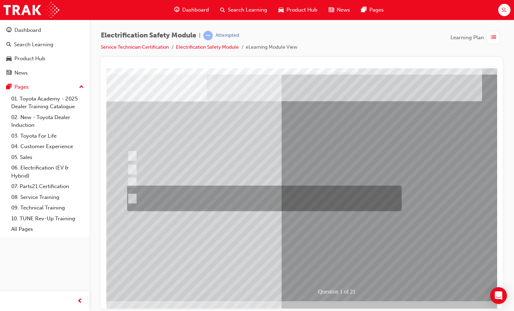
click at [133, 195] on input "The Plug-in Hybrid Electric has AC charging capability via a wall box charger a…" at bounding box center [131, 199] width 8 height 8
radio input "true"
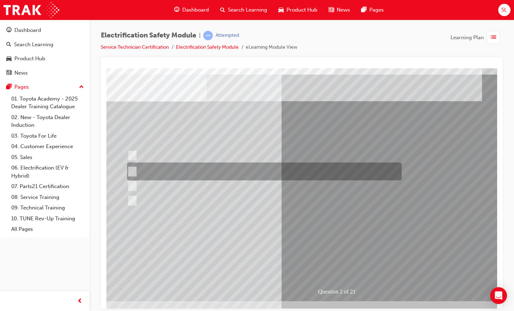
click at [134, 169] on div at bounding box center [262, 172] width 274 height 18
radio input "true"
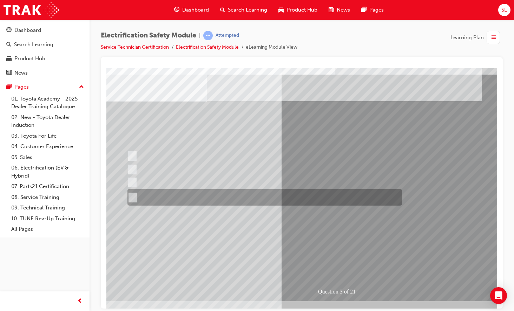
click at [132, 198] on input "The FCEV produces electric power via a Fuel Cell Stack supporting the Hybrid ba…" at bounding box center [131, 198] width 8 height 8
radio input "true"
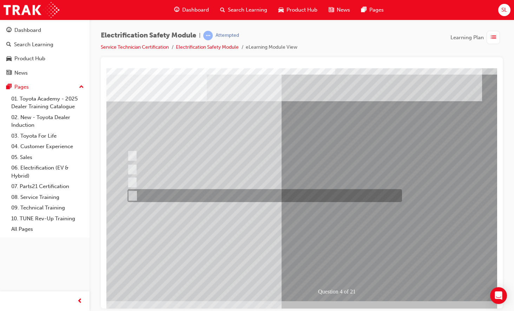
click at [133, 196] on input "Charge ports or H2 Filler Port in place of a Fuel Filler." at bounding box center [131, 196] width 8 height 8
checkbox input "true"
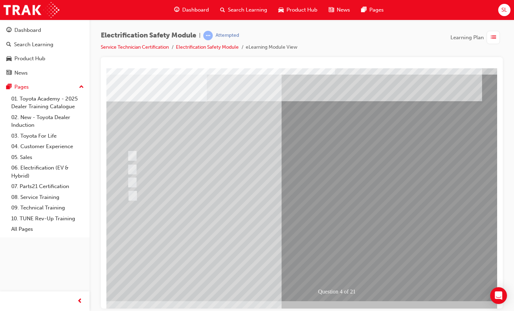
click at [270, 48] on li "eLearning Module View" at bounding box center [272, 47] width 52 height 8
click at [229, 45] on link "Electrification Safety Module" at bounding box center [207, 47] width 63 height 6
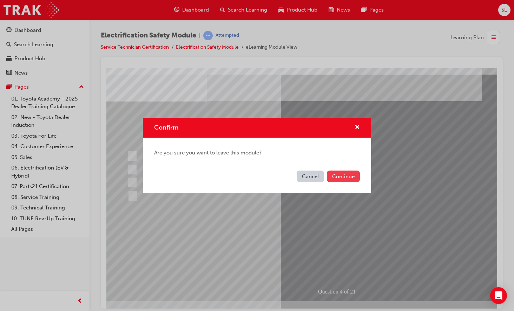
click at [347, 176] on button "Continue" at bounding box center [343, 177] width 33 height 12
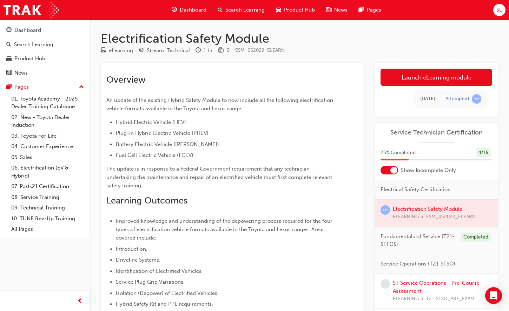
click at [416, 212] on div at bounding box center [436, 213] width 123 height 27
click at [429, 207] on div at bounding box center [436, 213] width 123 height 27
click at [435, 219] on div at bounding box center [436, 213] width 123 height 27
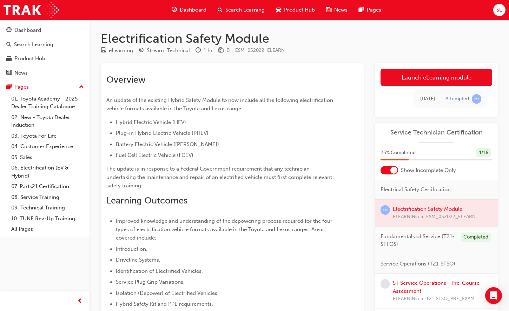
click at [418, 210] on div at bounding box center [436, 213] width 123 height 27
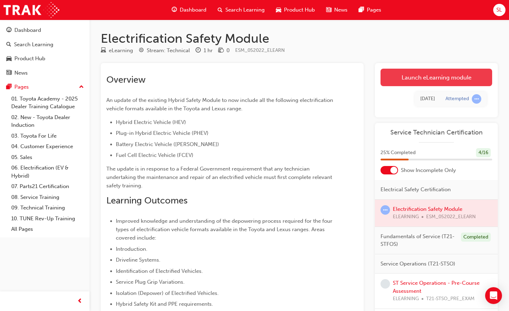
click at [449, 77] on link "Launch eLearning module" at bounding box center [436, 78] width 112 height 18
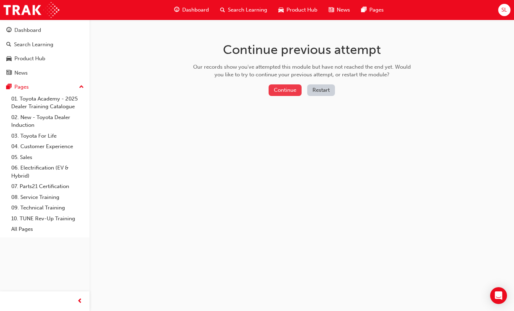
click at [287, 91] on button "Continue" at bounding box center [284, 91] width 33 height 12
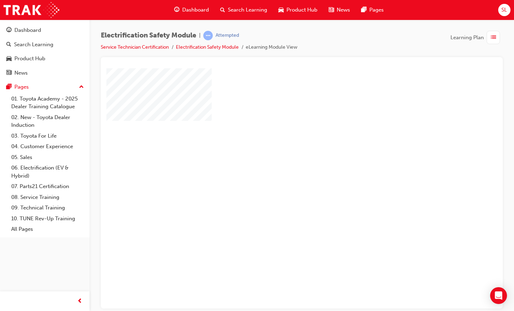
click at [281, 168] on div "play" at bounding box center [281, 168] width 0 height 0
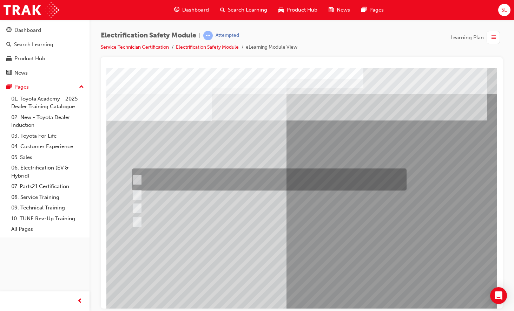
click at [138, 179] on input "The READY light will illuminate when the vehicle is turned on and ready to driv…" at bounding box center [136, 180] width 8 height 8
checkbox input "true"
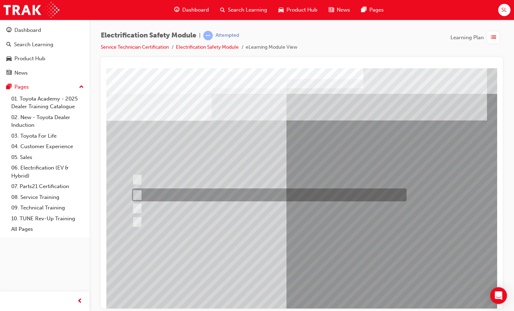
click at [137, 194] on input "The Main Display will show the power flow for the driveline." at bounding box center [136, 196] width 8 height 8
checkbox input "true"
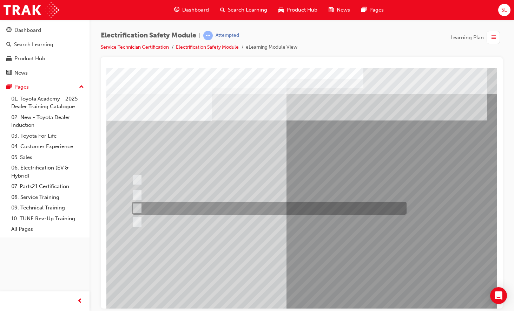
click at [137, 205] on input "Vehicle Motive Force selection types illuminated e.g. (EV/HV)." at bounding box center [136, 209] width 8 height 8
checkbox input "true"
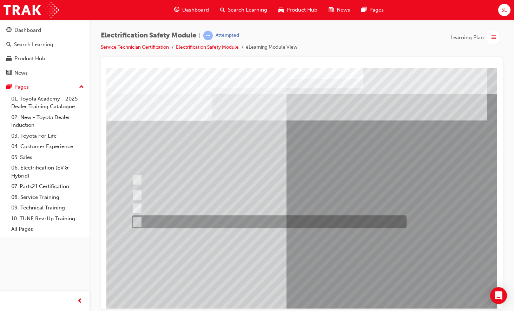
click at [139, 222] on div at bounding box center [267, 222] width 274 height 13
checkbox input "true"
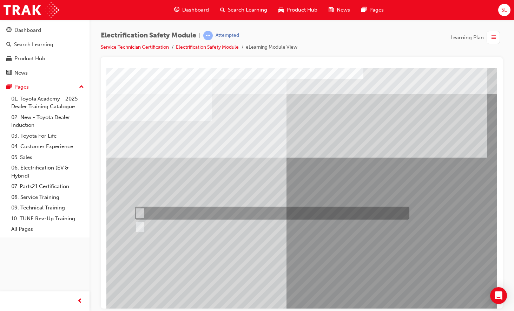
click at [140, 214] on input "True" at bounding box center [139, 214] width 8 height 8
radio input "true"
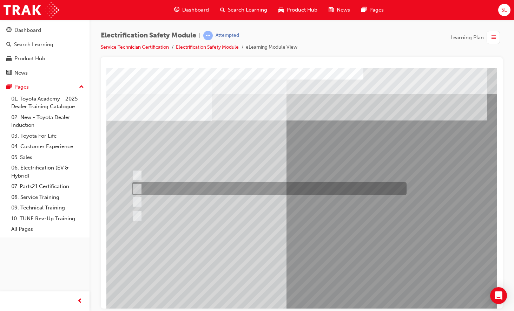
click at [136, 189] on input "Be detected and the system will shut down." at bounding box center [136, 189] width 8 height 8
radio input "true"
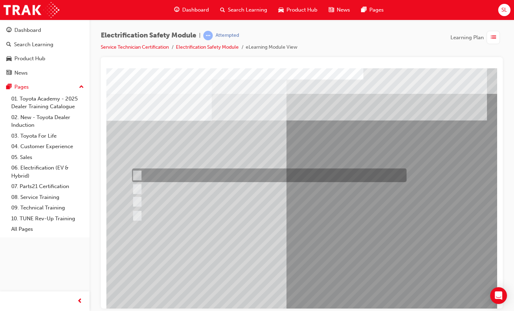
click at [137, 177] on input "Working on the High Voltage System." at bounding box center [136, 176] width 8 height 8
radio input "true"
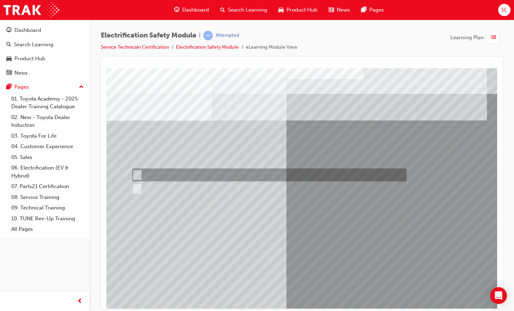
click at [136, 177] on input "True" at bounding box center [136, 176] width 8 height 8
radio input "true"
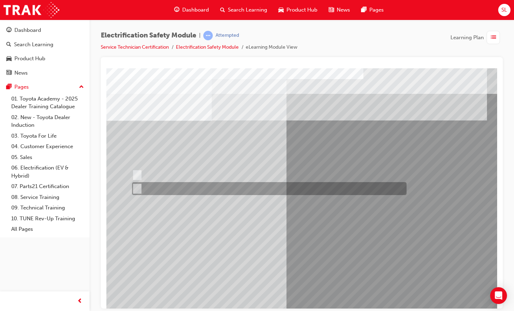
click at [138, 190] on input "True" at bounding box center [136, 189] width 8 height 8
radio input "true"
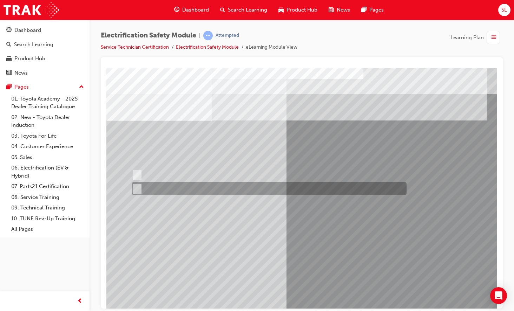
click at [137, 190] on input "False" at bounding box center [136, 189] width 8 height 8
radio input "true"
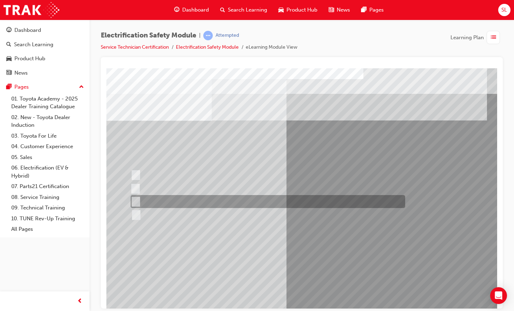
click at [136, 203] on input "Outside the vehicle’s detection area for entry and start system." at bounding box center [134, 202] width 8 height 8
radio input "true"
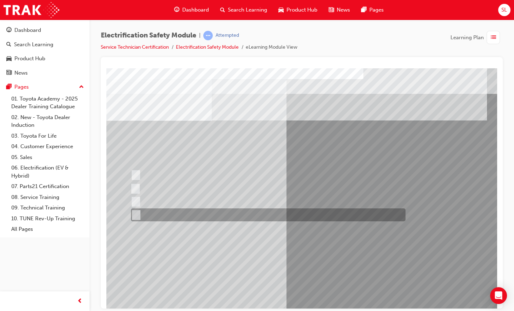
click at [135, 214] on input "Check for a DC Charging Port." at bounding box center [135, 216] width 8 height 8
radio input "true"
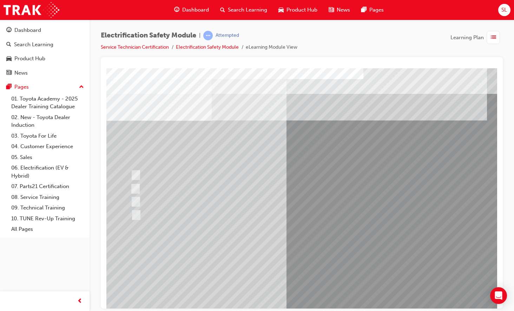
click at [209, 47] on link "Electrification Safety Module" at bounding box center [207, 47] width 63 height 6
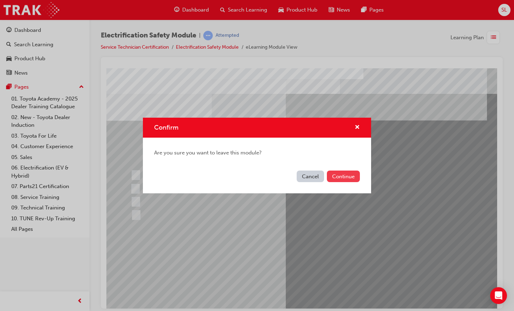
click at [346, 173] on button "Continue" at bounding box center [343, 177] width 33 height 12
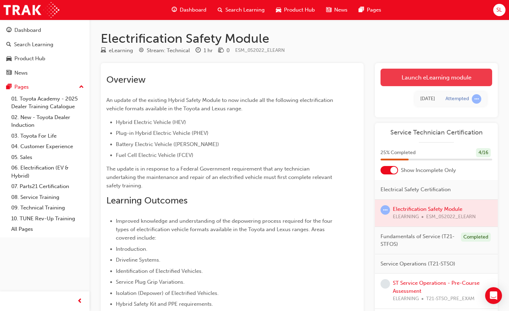
click at [426, 75] on link "Launch eLearning module" at bounding box center [436, 78] width 112 height 18
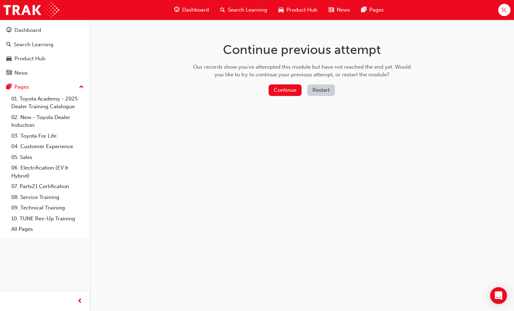
click at [320, 90] on button "Restart" at bounding box center [321, 91] width 28 height 12
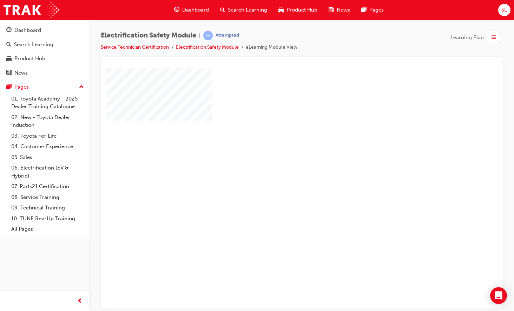
scroll to position [27, 0]
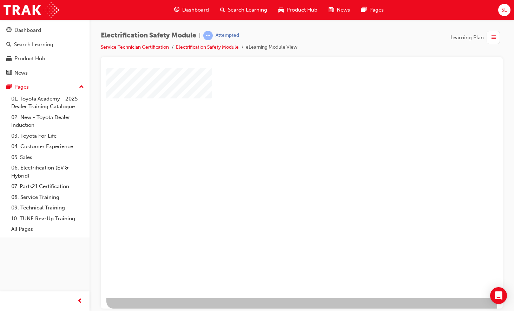
click at [281, 146] on div "play" at bounding box center [281, 146] width 0 height 0
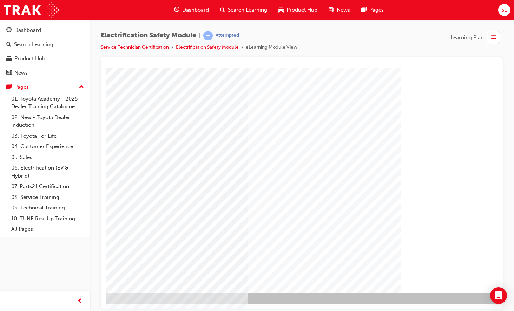
scroll to position [27, 92]
drag, startPoint x: 426, startPoint y: 303, endPoint x: 599, endPoint y: 371, distance: 186.5
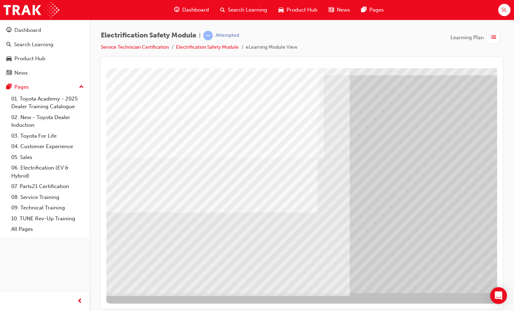
scroll to position [27, 0]
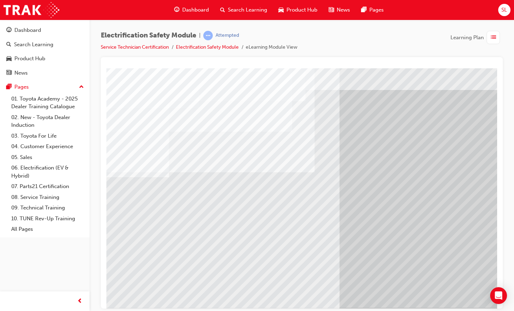
scroll to position [13, 16]
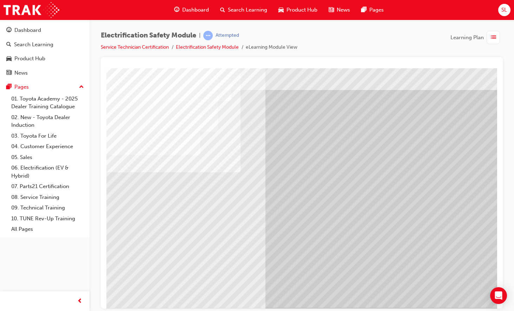
scroll to position [13, 92]
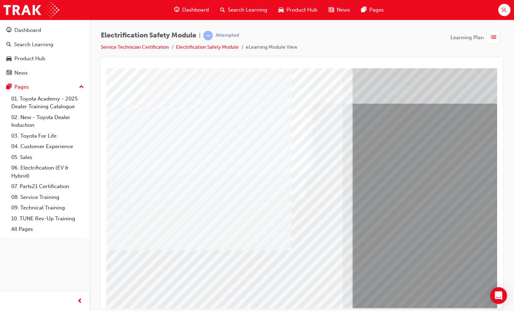
scroll to position [13, 9]
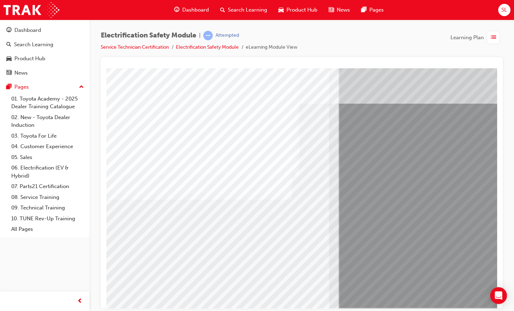
scroll to position [13, 20]
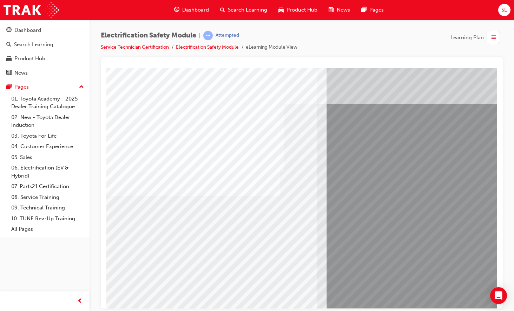
scroll to position [13, 34]
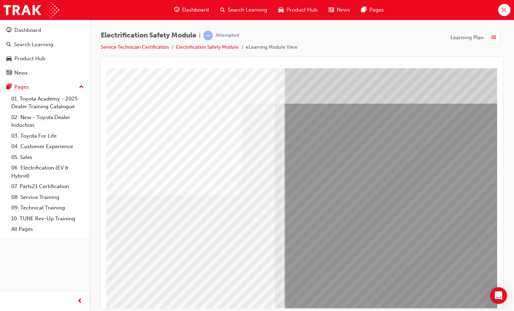
scroll to position [13, 92]
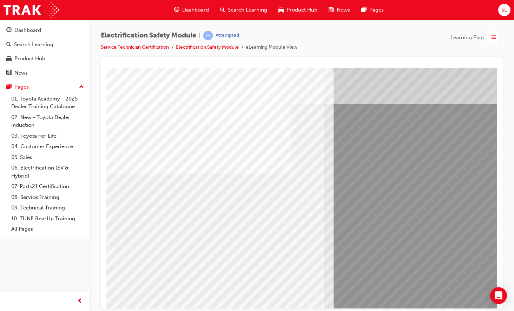
scroll to position [13, 21]
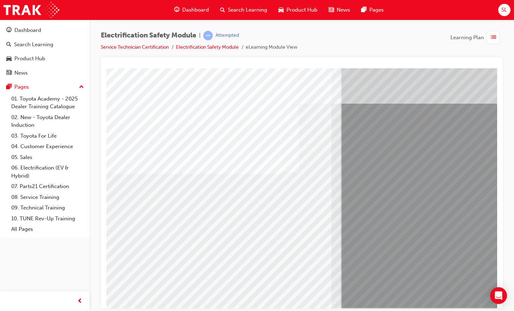
drag, startPoint x: 409, startPoint y: 303, endPoint x: 478, endPoint y: 301, distance: 69.9
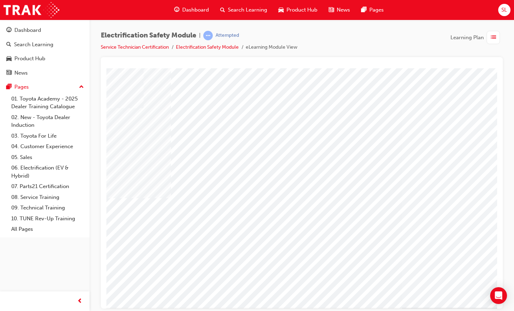
scroll to position [13, 92]
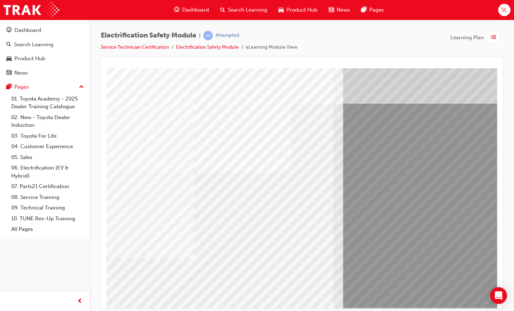
scroll to position [13, 0]
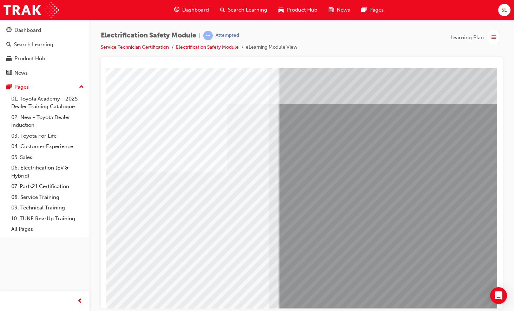
scroll to position [13, 90]
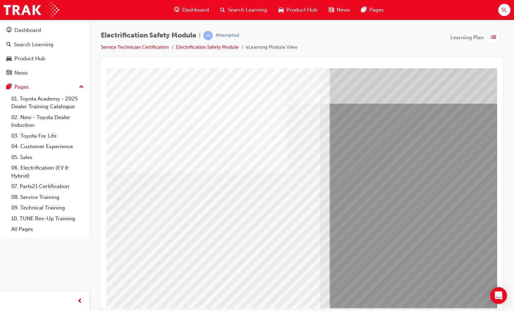
scroll to position [13, 0]
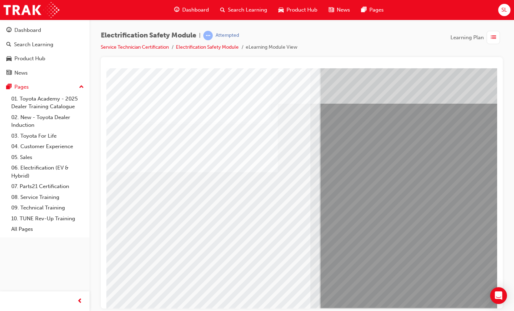
scroll to position [13, 92]
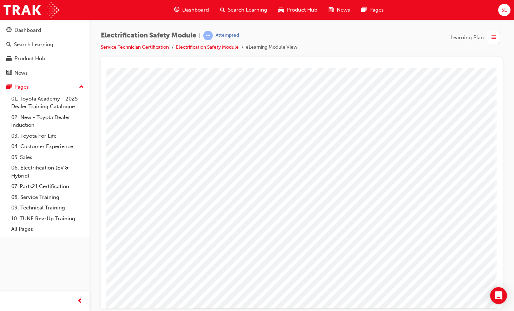
scroll to position [0, 0]
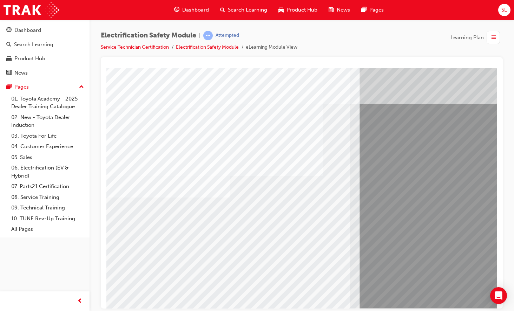
scroll to position [13, 0]
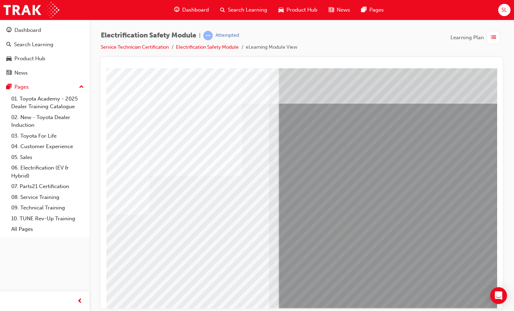
scroll to position [13, 92]
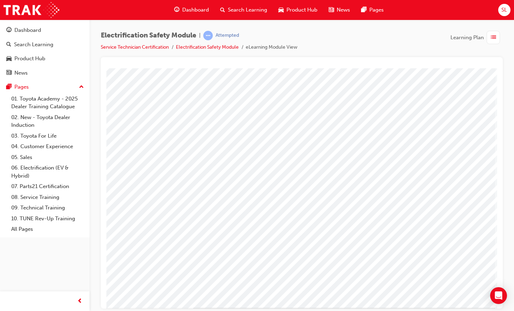
scroll to position [0, 0]
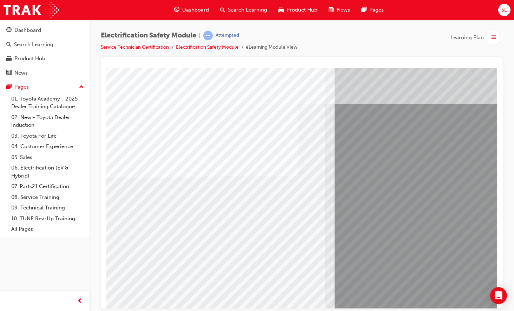
scroll to position [13, 17]
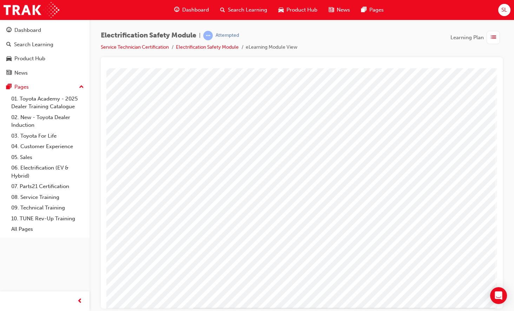
scroll to position [0, 0]
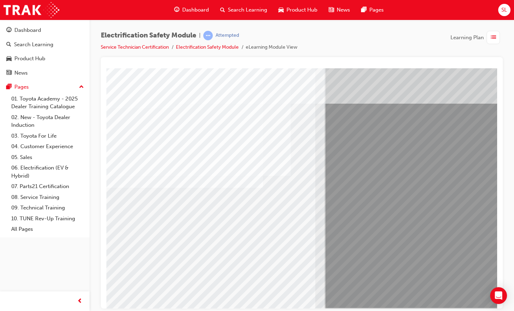
scroll to position [13, 0]
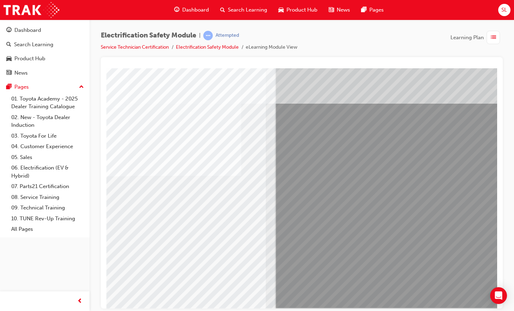
scroll to position [13, 87]
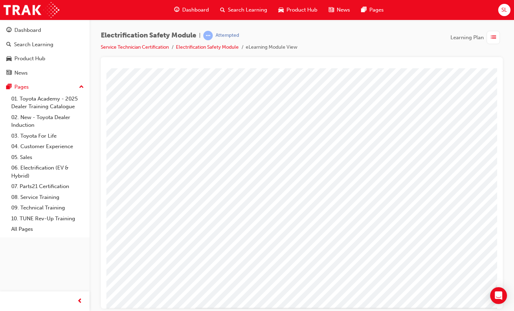
scroll to position [0, 0]
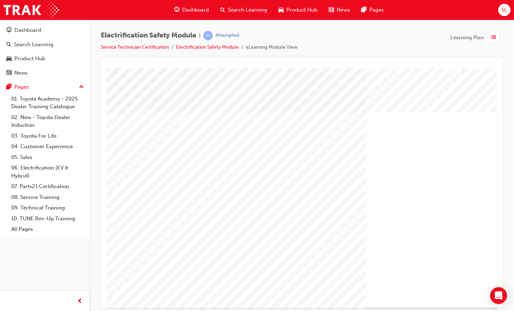
scroll to position [13, 64]
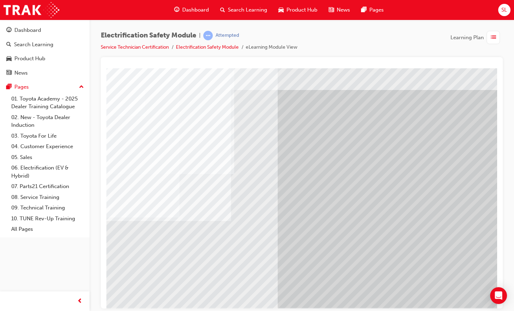
scroll to position [13, 92]
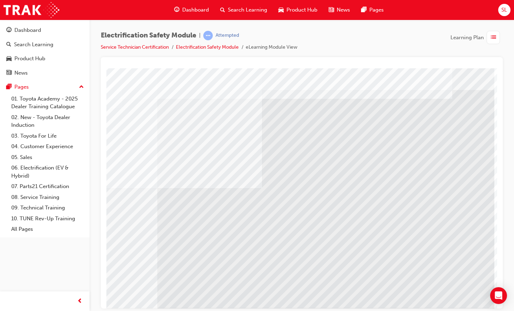
scroll to position [13, 0]
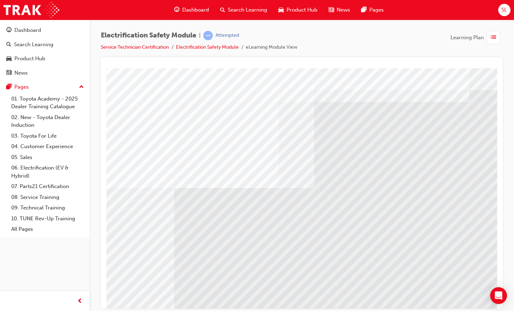
scroll to position [13, 73]
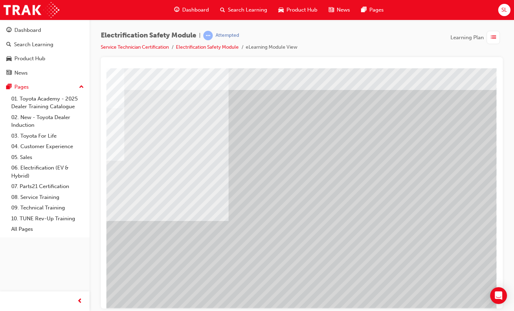
scroll to position [13, 87]
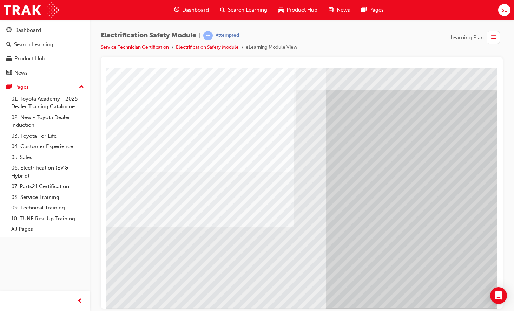
scroll to position [13, 0]
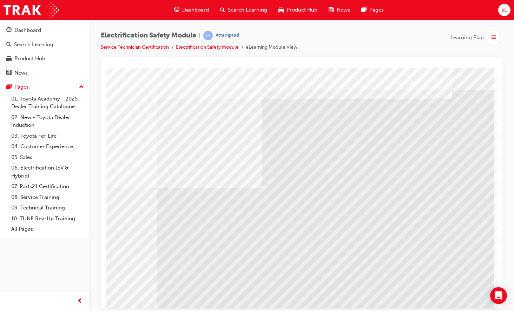
scroll to position [13, 0]
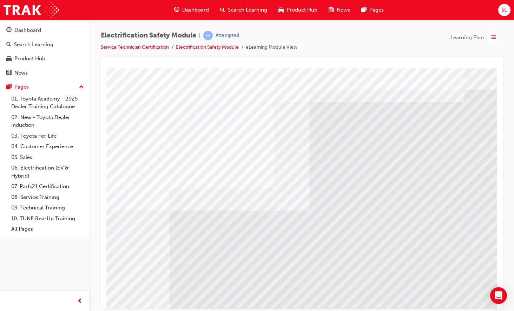
scroll to position [13, 79]
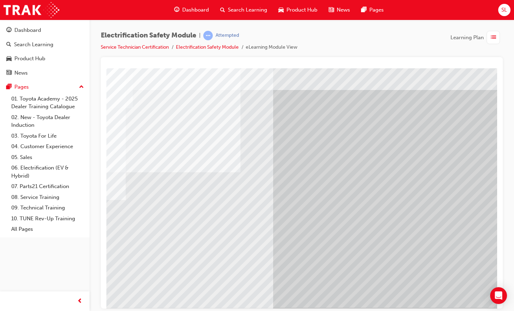
drag, startPoint x: 257, startPoint y: 303, endPoint x: 166, endPoint y: 300, distance: 91.6
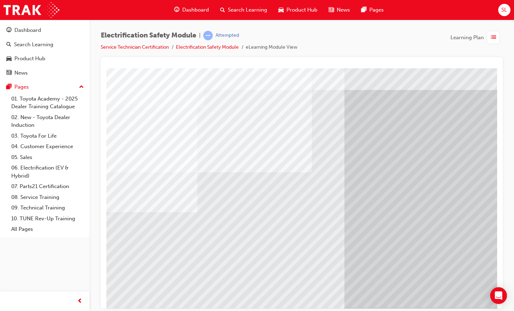
scroll to position [13, 0]
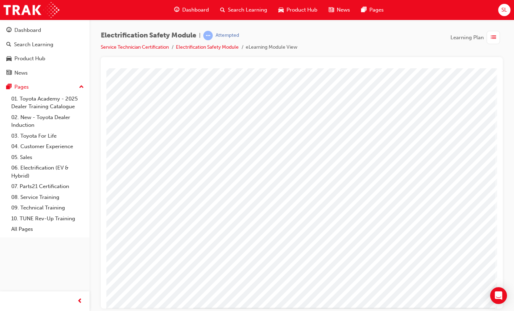
scroll to position [0, 0]
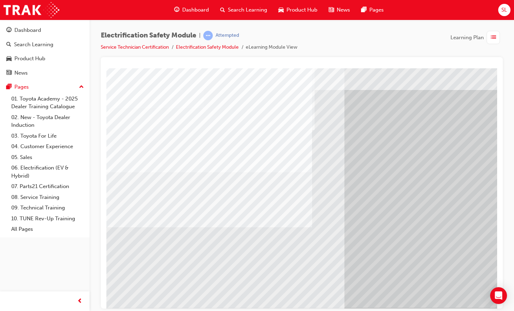
scroll to position [13, 5]
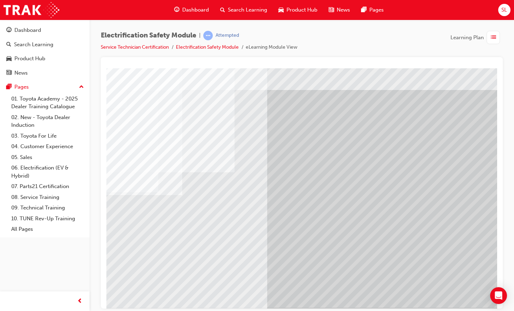
scroll to position [13, 86]
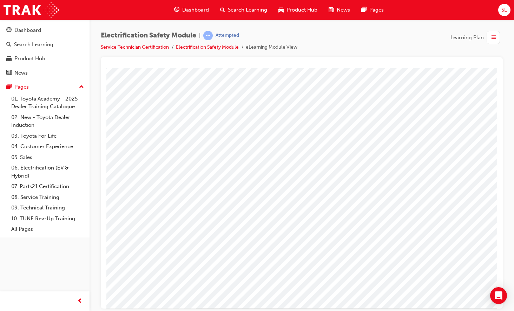
scroll to position [0, 0]
drag, startPoint x: 416, startPoint y: 303, endPoint x: 602, endPoint y: 362, distance: 194.9
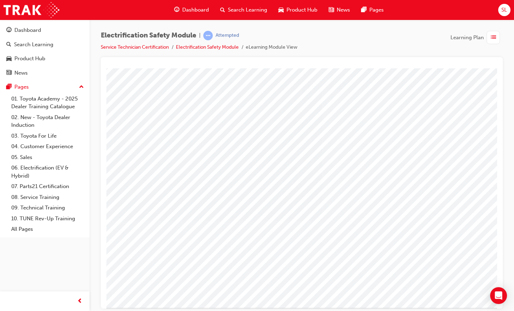
scroll to position [13, 0]
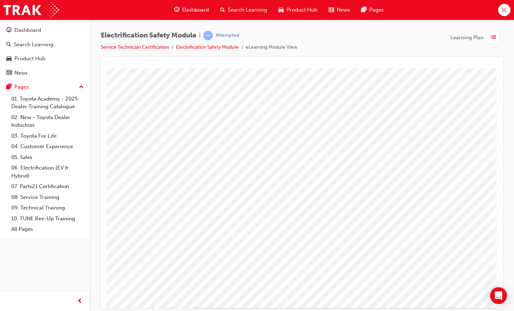
scroll to position [0, 0]
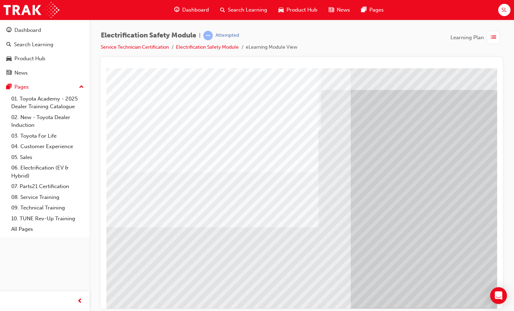
scroll to position [13, 0]
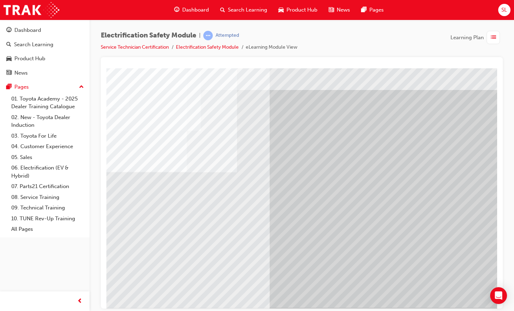
scroll to position [13, 83]
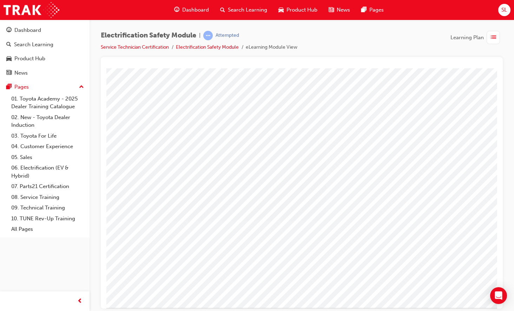
scroll to position [13, 92]
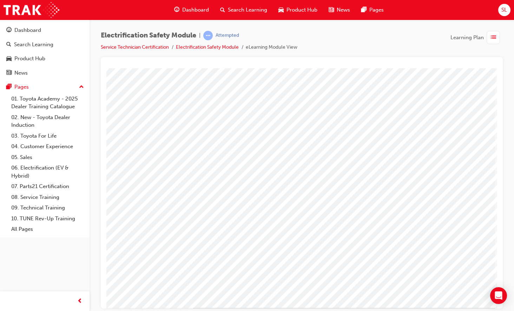
scroll to position [0, 0]
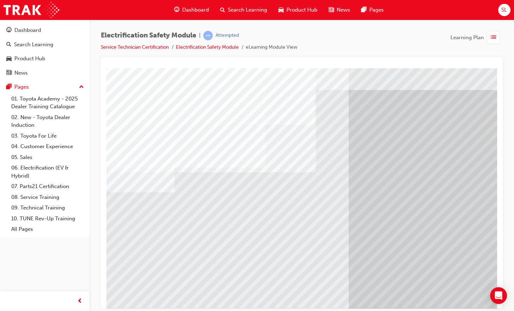
scroll to position [13, 0]
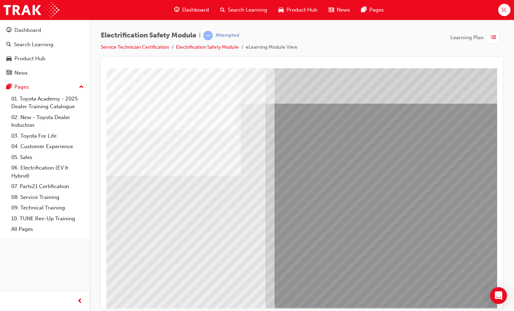
scroll to position [13, 0]
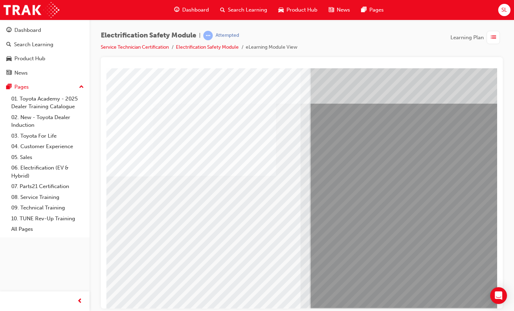
scroll to position [13, 66]
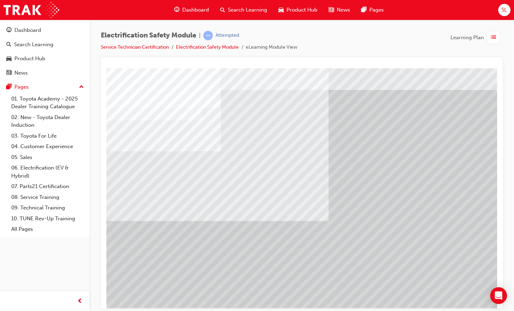
scroll to position [13, 92]
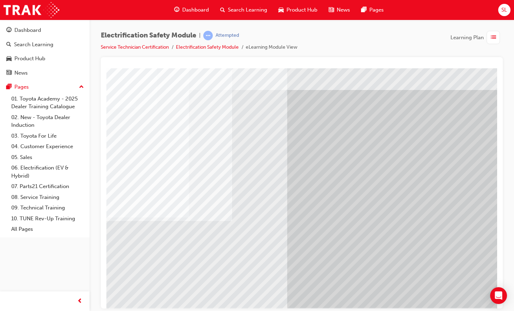
scroll to position [13, 76]
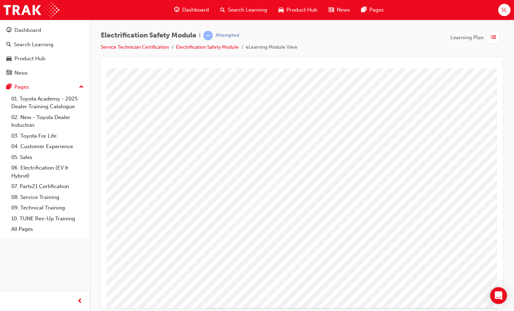
scroll to position [0, 0]
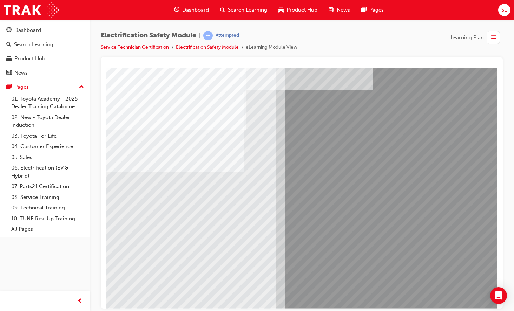
scroll to position [13, 0]
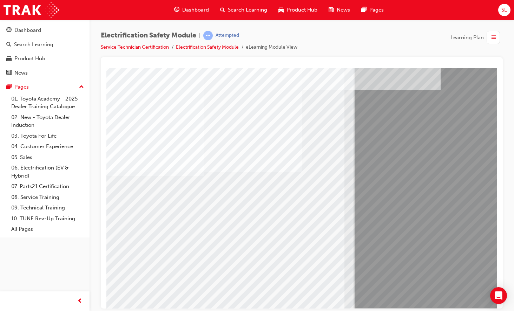
scroll to position [13, 1]
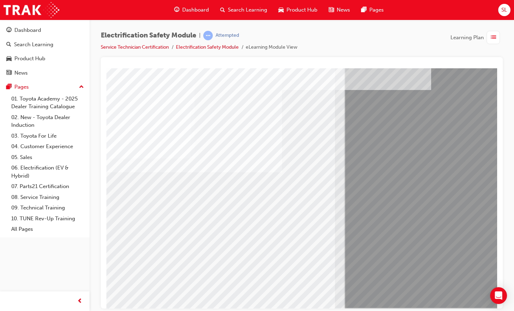
scroll to position [13, 18]
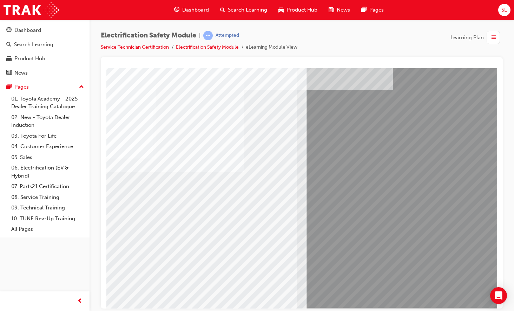
scroll to position [13, 92]
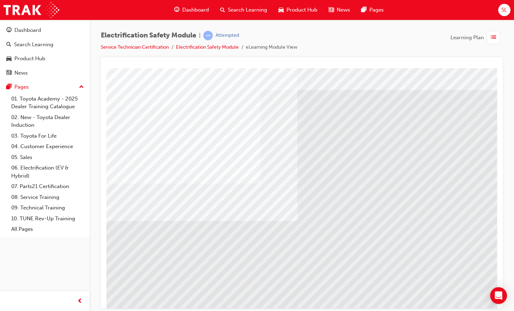
scroll to position [13, 0]
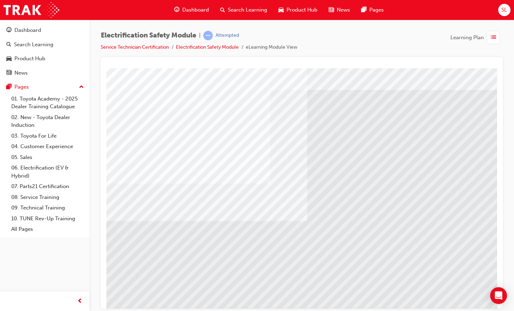
scroll to position [13, 0]
drag, startPoint x: 536, startPoint y: 377, endPoint x: 462, endPoint y: 377, distance: 74.0
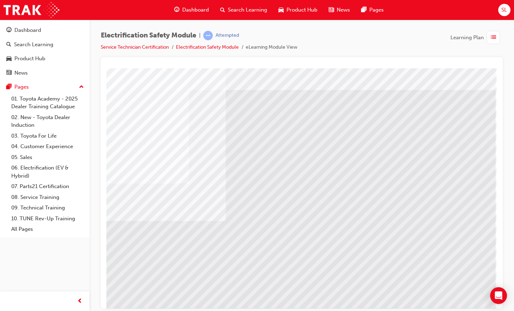
scroll to position [13, 92]
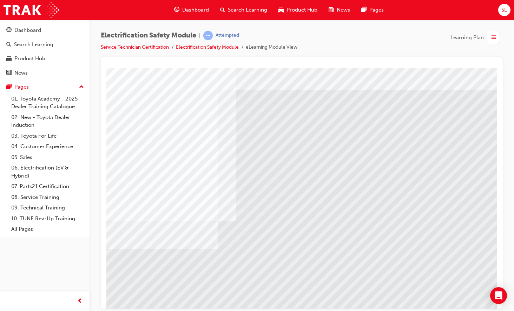
scroll to position [13, 79]
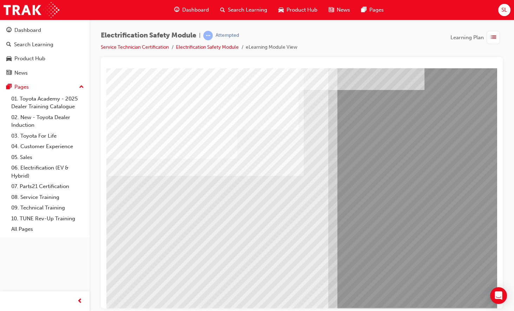
scroll to position [13, 0]
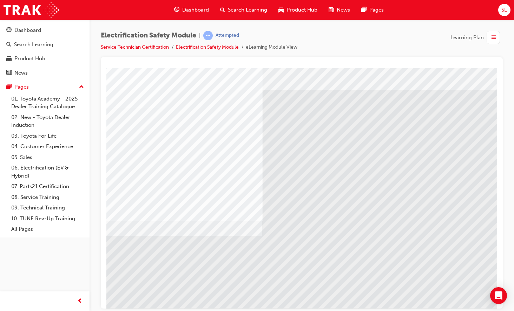
scroll to position [13, 92]
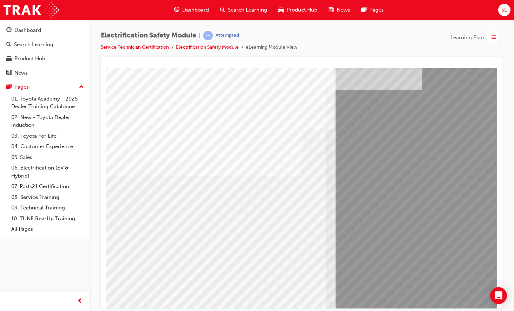
scroll to position [13, 12]
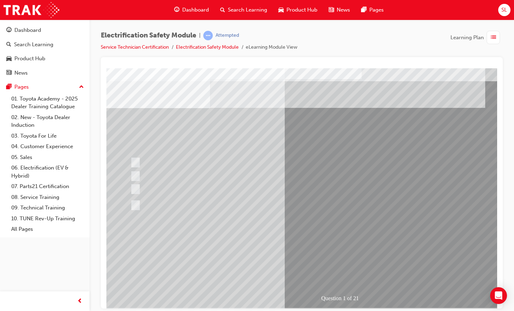
scroll to position [13, 0]
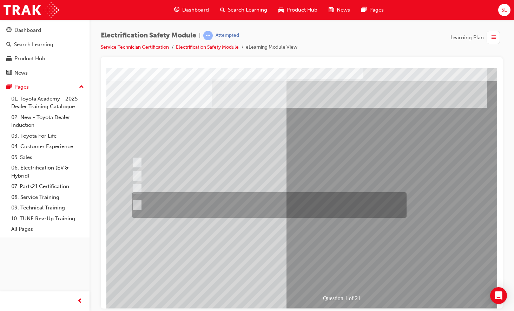
click at [138, 205] on input "The Plug-in Hybrid Electric has AC charging capability via a wall box charger a…" at bounding box center [136, 206] width 8 height 8
radio input "true"
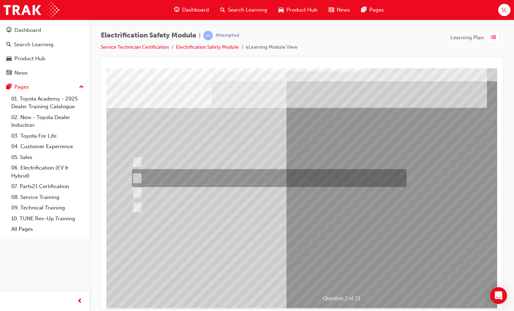
click at [139, 177] on div at bounding box center [267, 178] width 274 height 18
radio input "true"
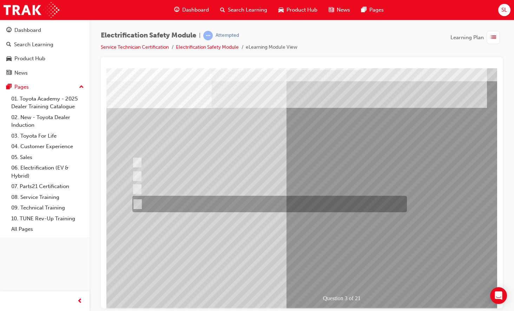
click at [138, 205] on input "The FCEV produces electric power via a Fuel Cell Stack supporting the Hybrid ba…" at bounding box center [136, 205] width 8 height 8
radio input "true"
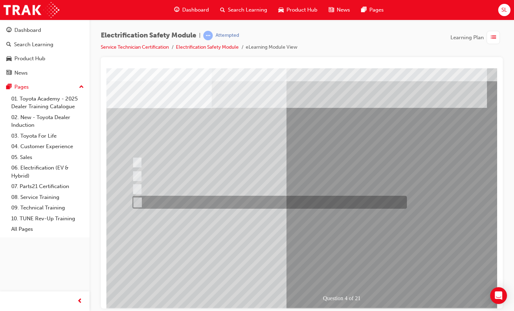
click at [139, 202] on input "Charge ports or H2 Filler Port in place of a Fuel Filler." at bounding box center [136, 203] width 8 height 8
checkbox input "true"
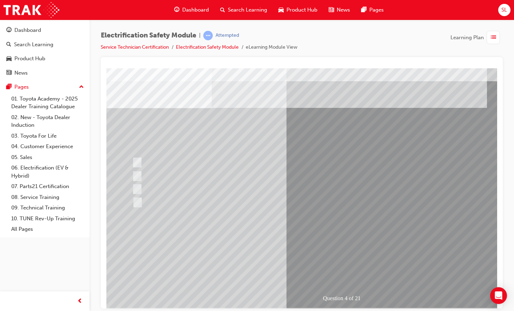
click at [219, 47] on link "Electrification Safety Module" at bounding box center [207, 47] width 63 height 6
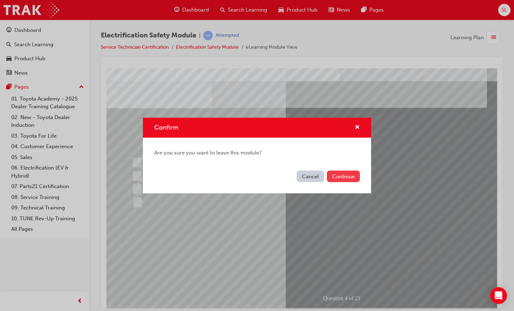
click at [345, 175] on button "Continue" at bounding box center [343, 177] width 33 height 12
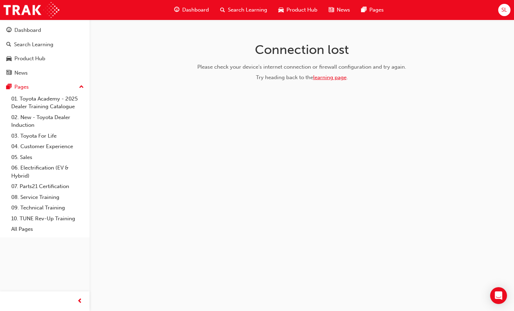
click at [335, 77] on link "learning page" at bounding box center [329, 77] width 33 height 6
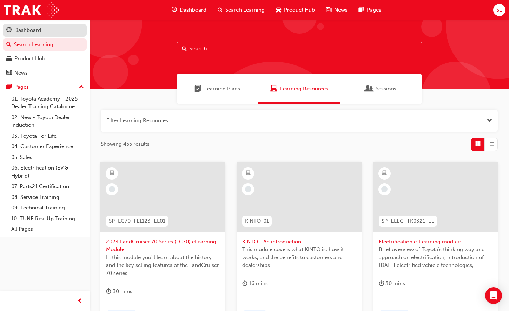
click at [27, 30] on div "Dashboard" at bounding box center [27, 30] width 27 height 8
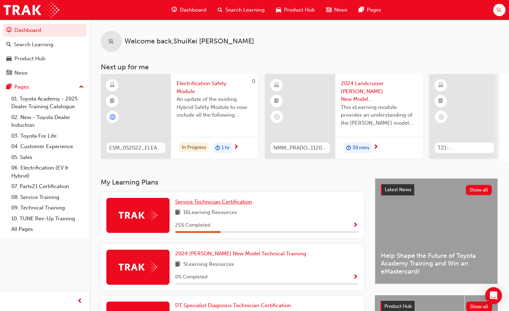
click at [209, 204] on span "Service Technician Certification" at bounding box center [213, 202] width 77 height 6
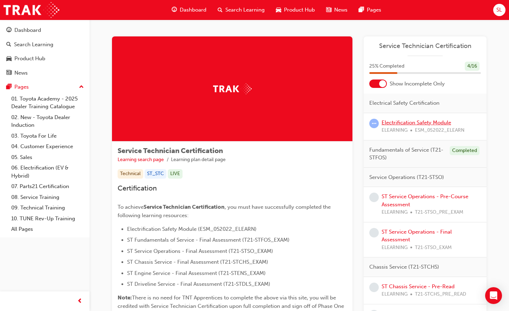
click at [419, 121] on link "Electrification Safety Module" at bounding box center [415, 123] width 69 height 6
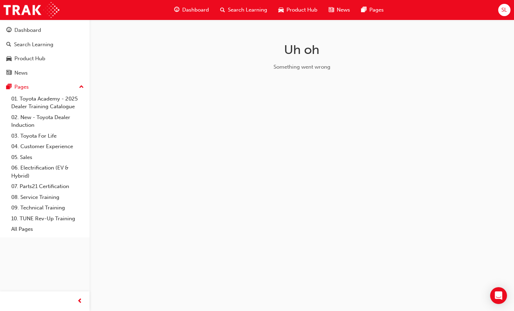
click at [330, 76] on div "Uh oh Something went wrong" at bounding box center [302, 59] width 228 height 79
click at [128, 105] on div "Uh oh Something went wrong" at bounding box center [257, 155] width 514 height 311
click at [504, 8] on span "SL" at bounding box center [504, 10] width 6 height 8
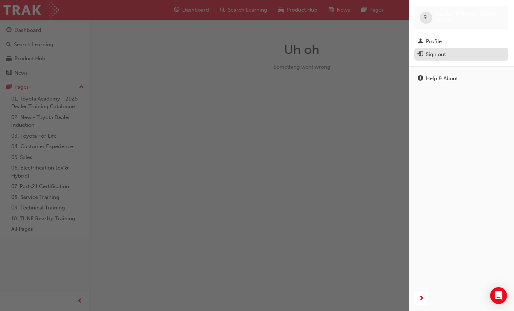
click at [436, 54] on div "Sign out" at bounding box center [436, 55] width 20 height 8
